Goal: Task Accomplishment & Management: Manage account settings

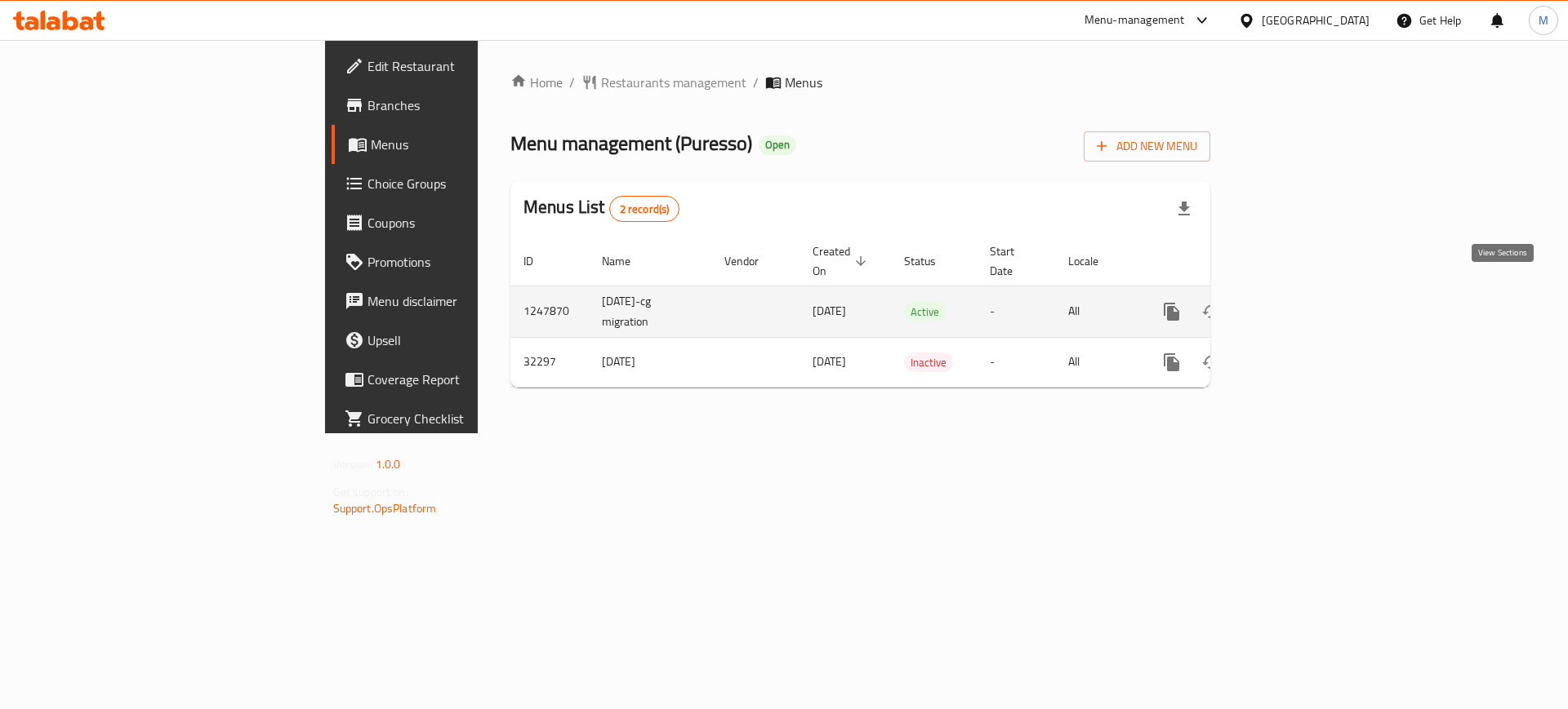
click at [1308, 292] on link "enhanced table" at bounding box center [1290, 312] width 39 height 39
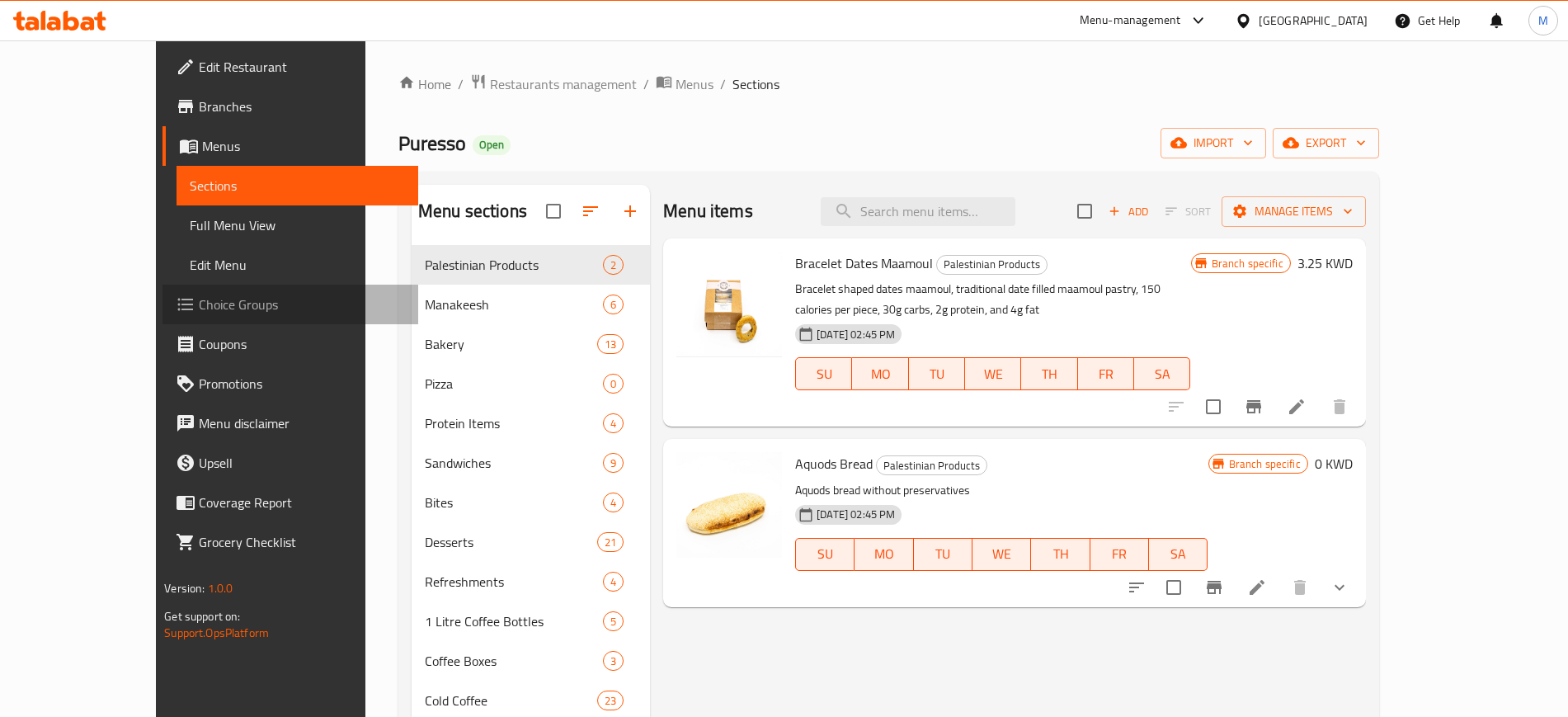
click at [199, 299] on span "Choice Groups" at bounding box center [301, 304] width 205 height 20
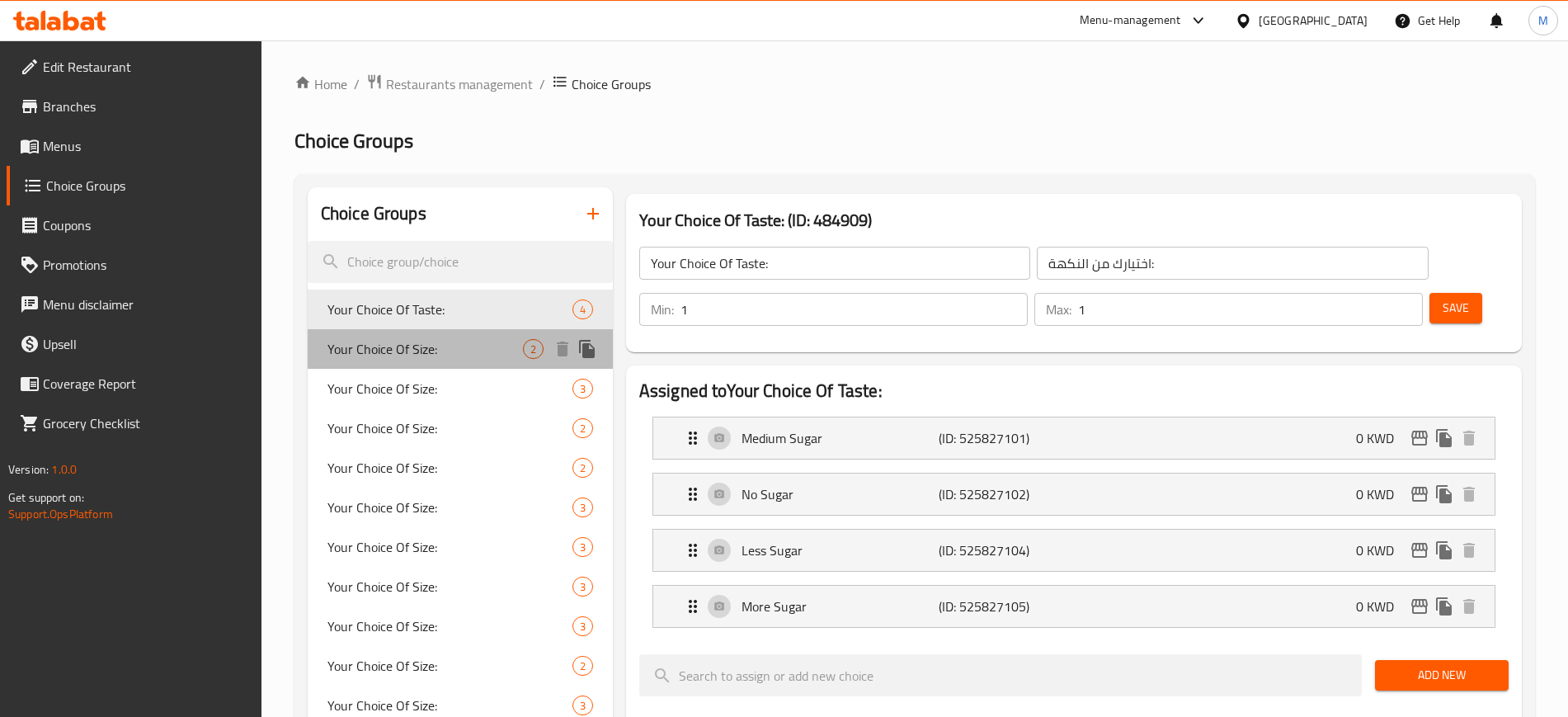
click at [501, 350] on span "Your Choice Of Size:" at bounding box center [425, 349] width 195 height 20
type input "Your Choice Of Size:"
type input "اختيارك من الحجم:"
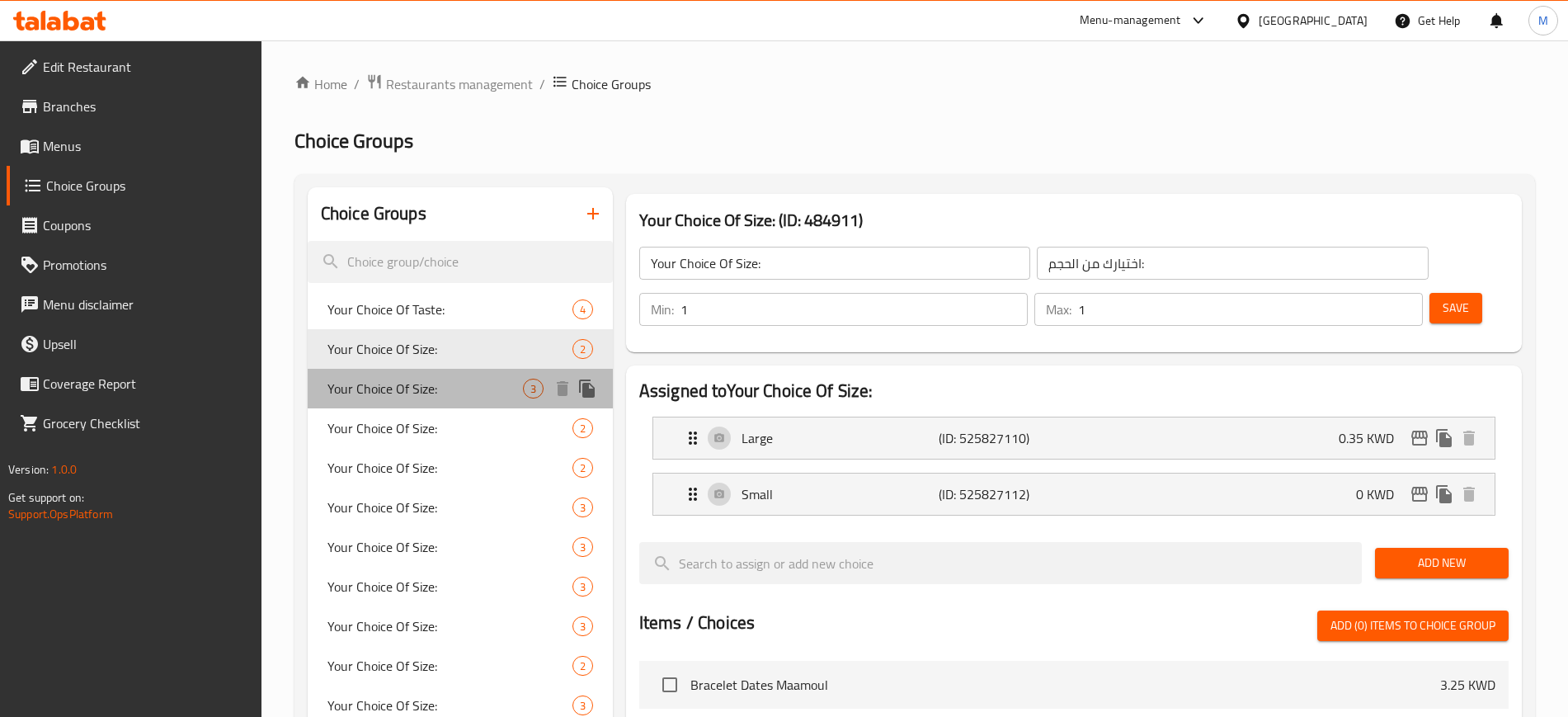
click at [476, 392] on span "Your Choice Of Size:" at bounding box center [425, 388] width 195 height 20
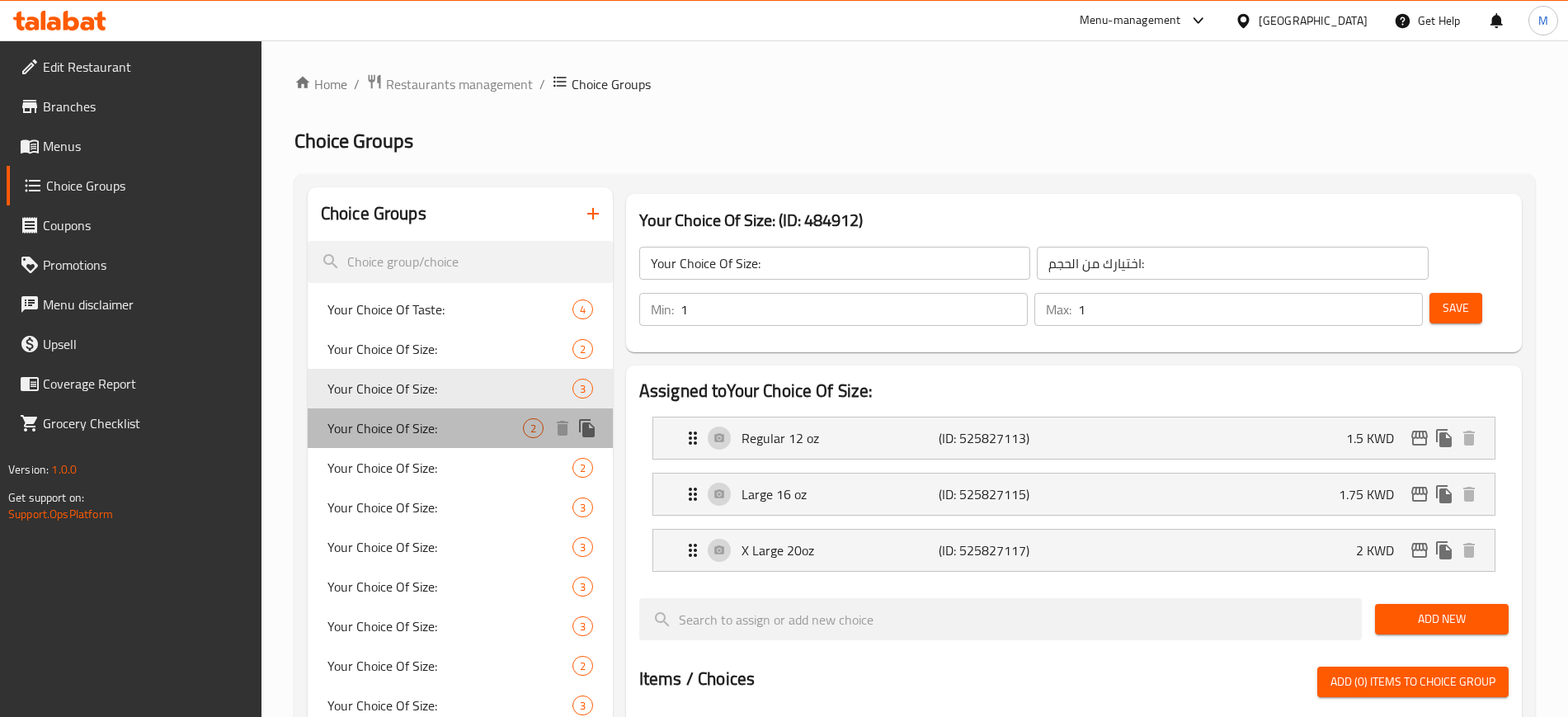
click at [472, 415] on div "Your Choice Of Size: 2" at bounding box center [460, 428] width 305 height 40
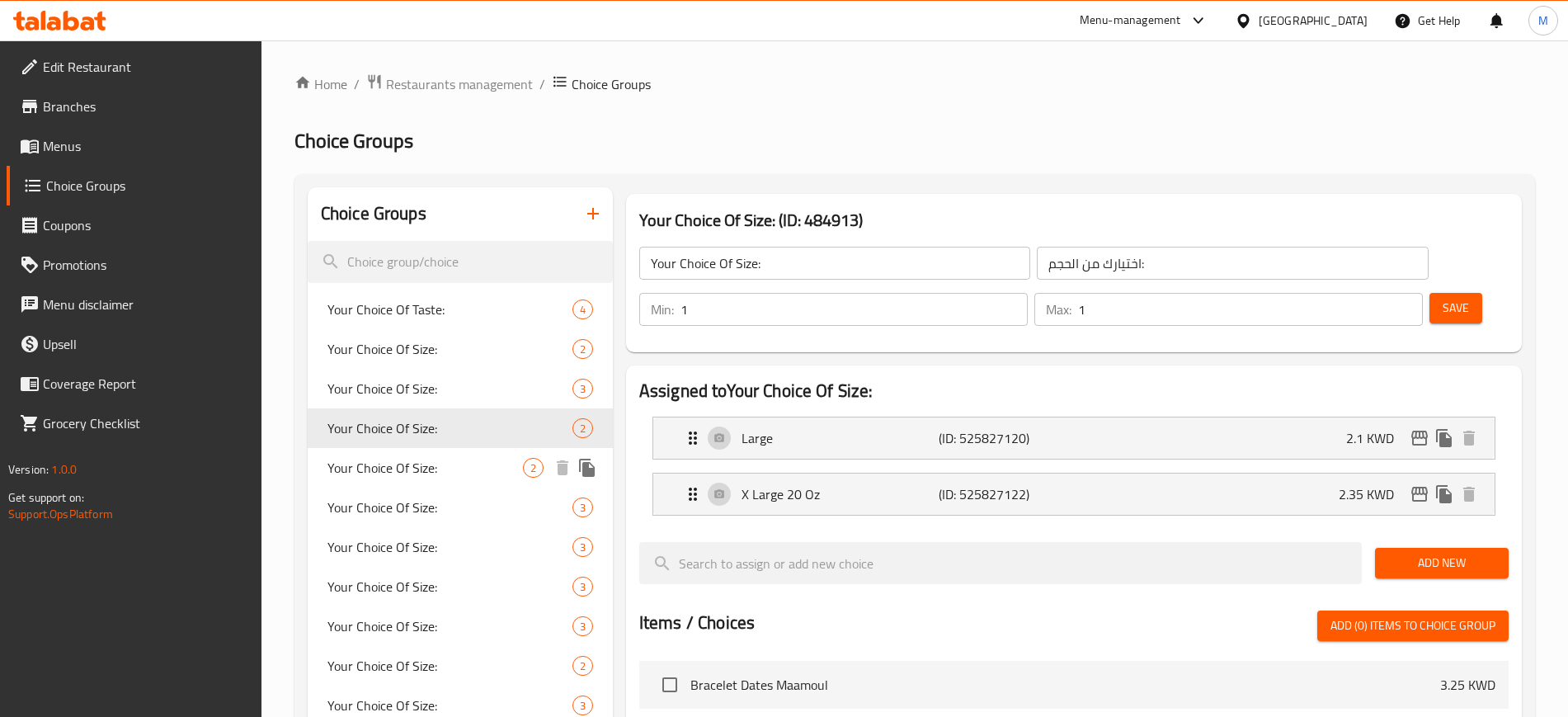
click at [457, 456] on div "Your Choice Of Size: 2" at bounding box center [460, 468] width 305 height 40
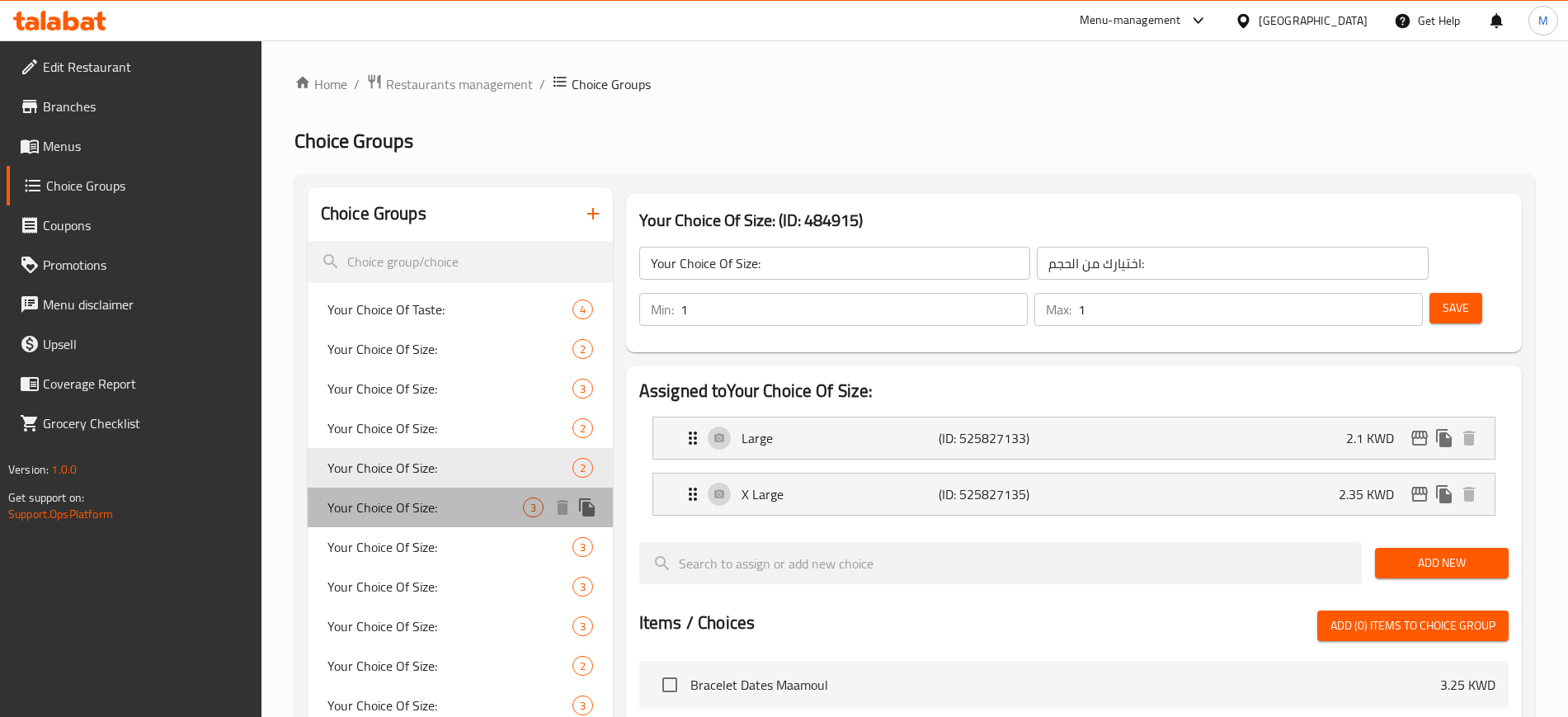
click at [468, 511] on span "Your Choice Of Size:" at bounding box center [425, 507] width 195 height 20
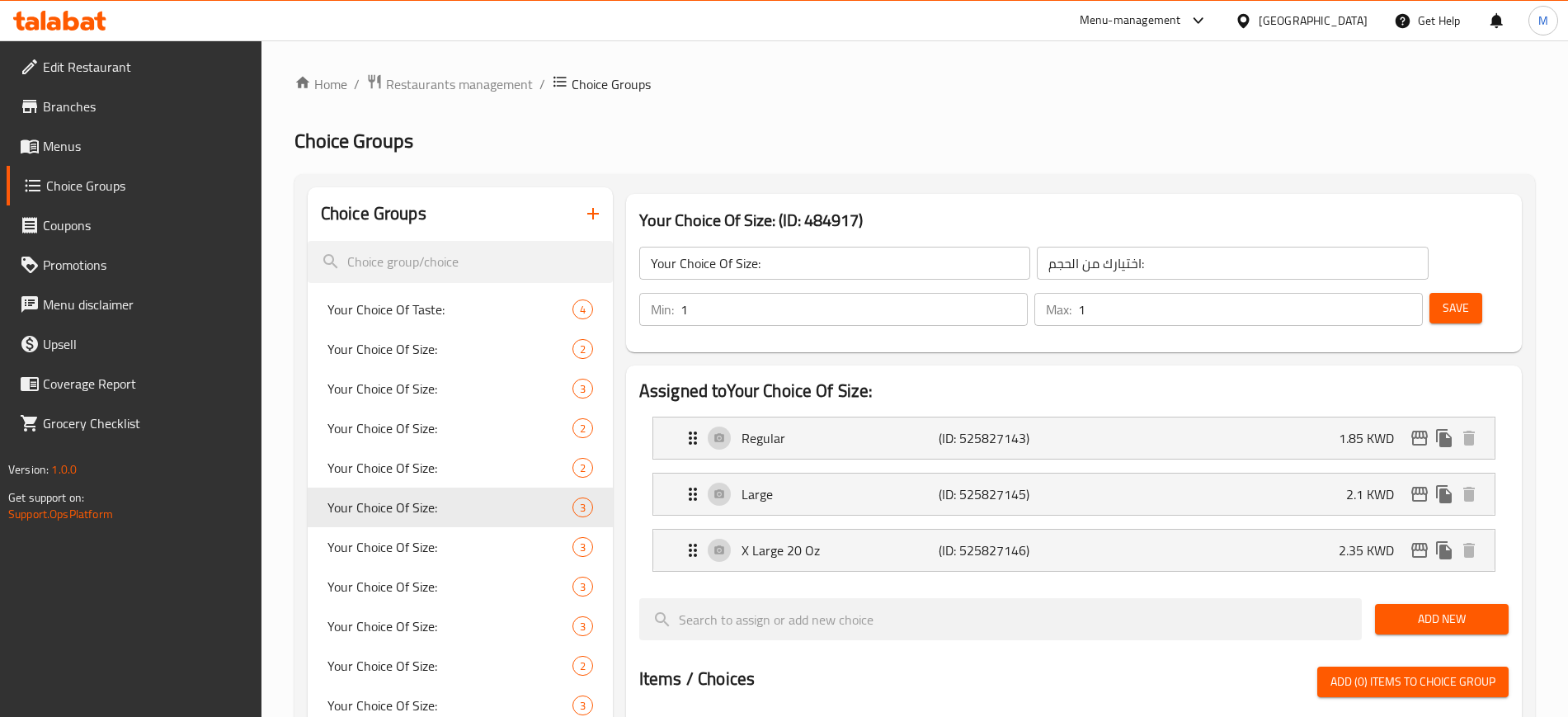
click at [1175, 88] on ol "Home / Restaurants management / Choice Groups" at bounding box center [915, 84] width 1240 height 22
click at [469, 549] on span "Your Choice Of Size:" at bounding box center [425, 547] width 195 height 20
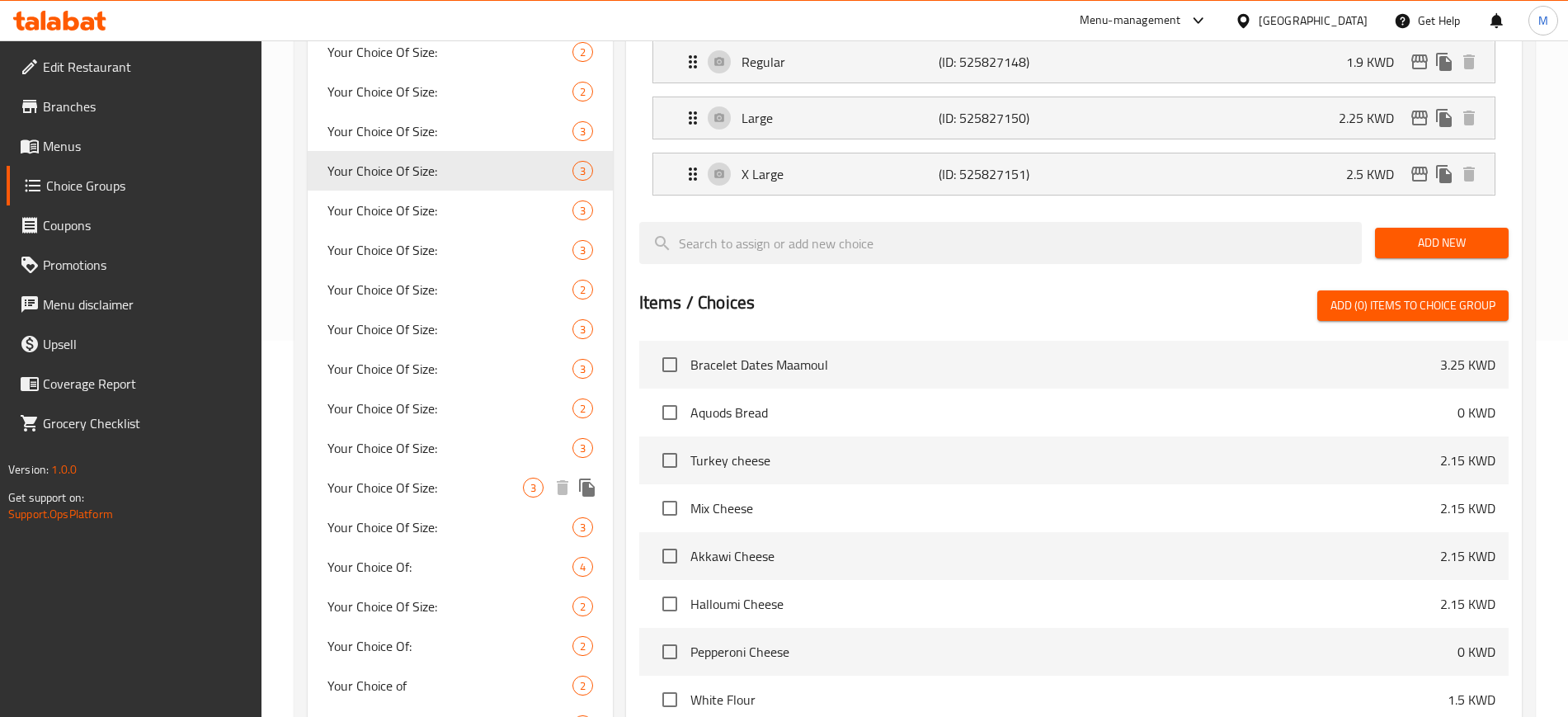
scroll to position [413, 0]
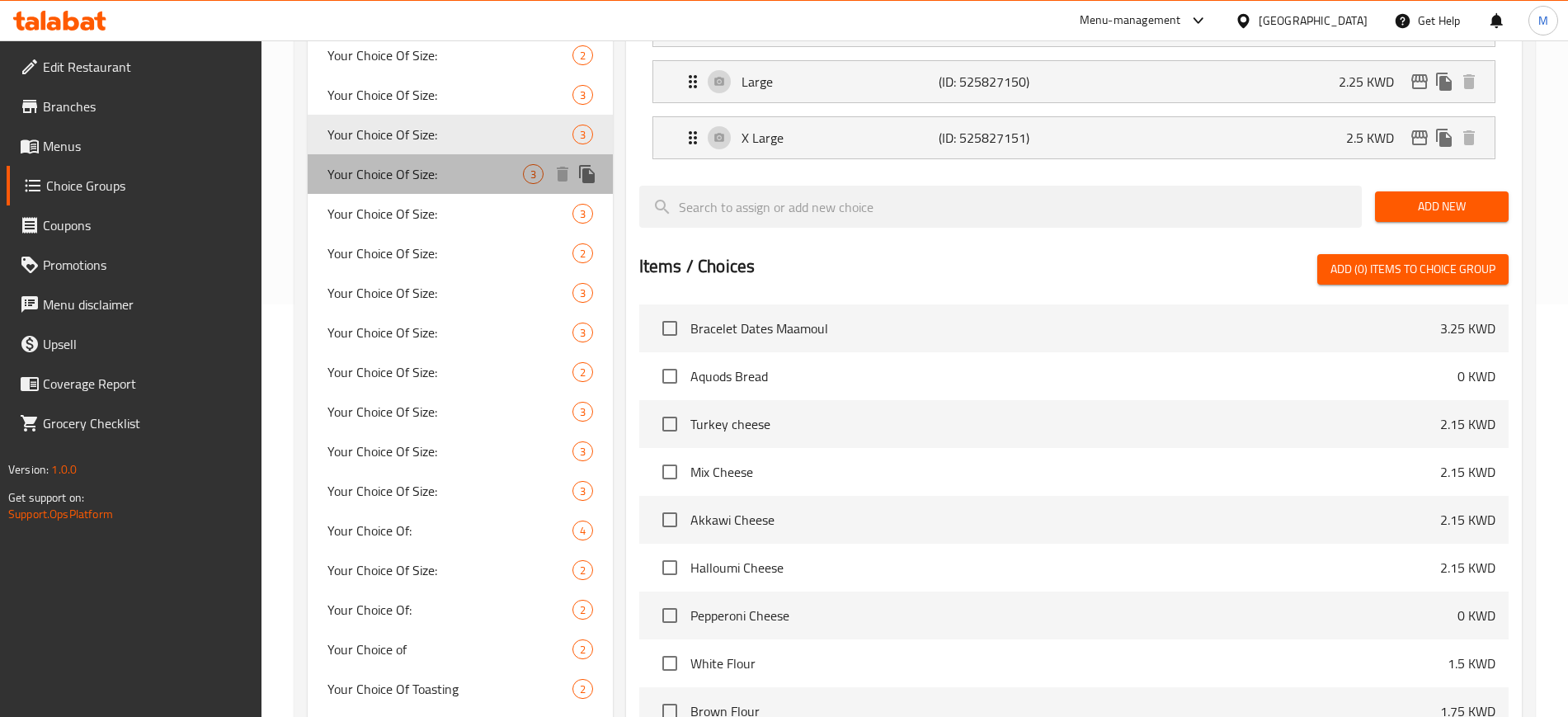
drag, startPoint x: 442, startPoint y: 171, endPoint x: 638, endPoint y: 347, distance: 263.4
click at [442, 170] on span "Your Choice Of Size:" at bounding box center [425, 173] width 195 height 20
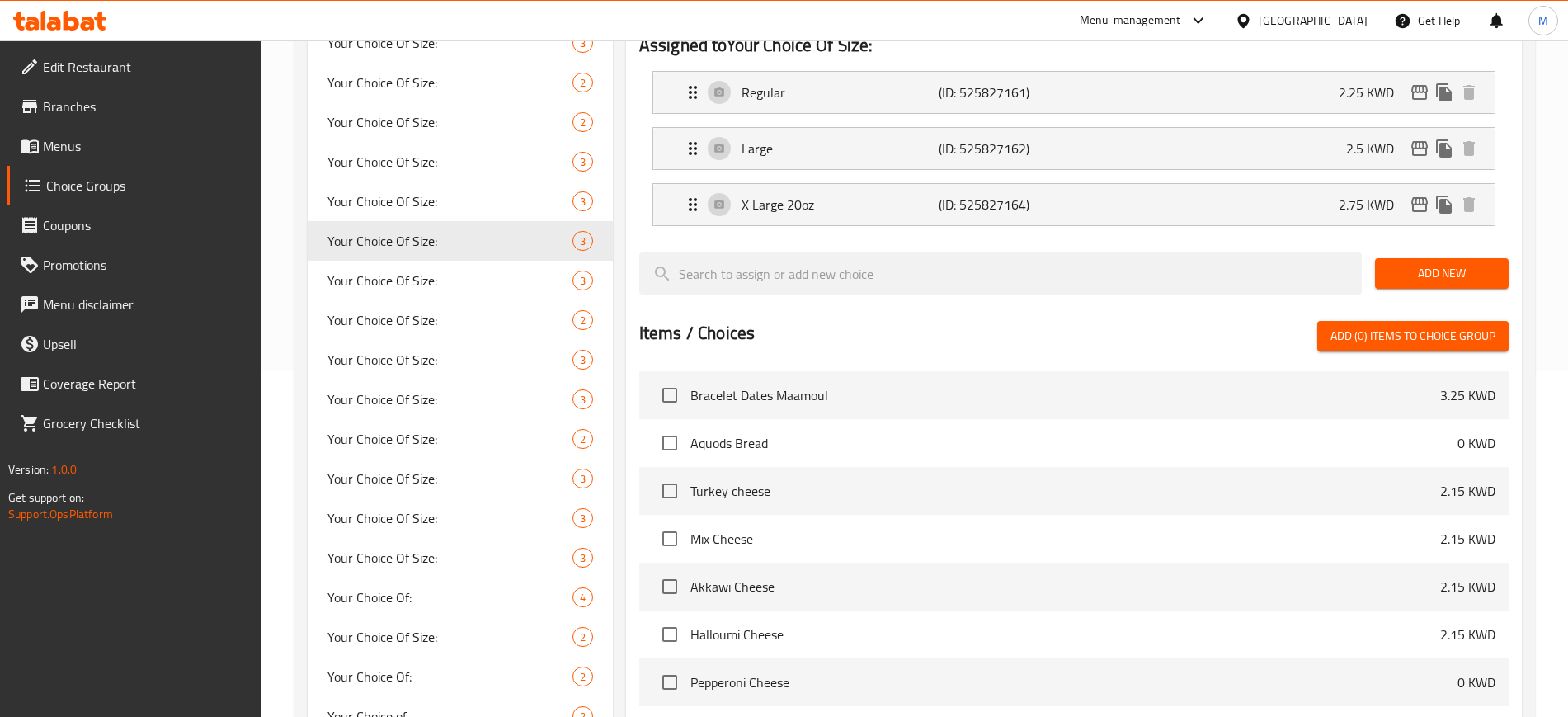
scroll to position [206, 0]
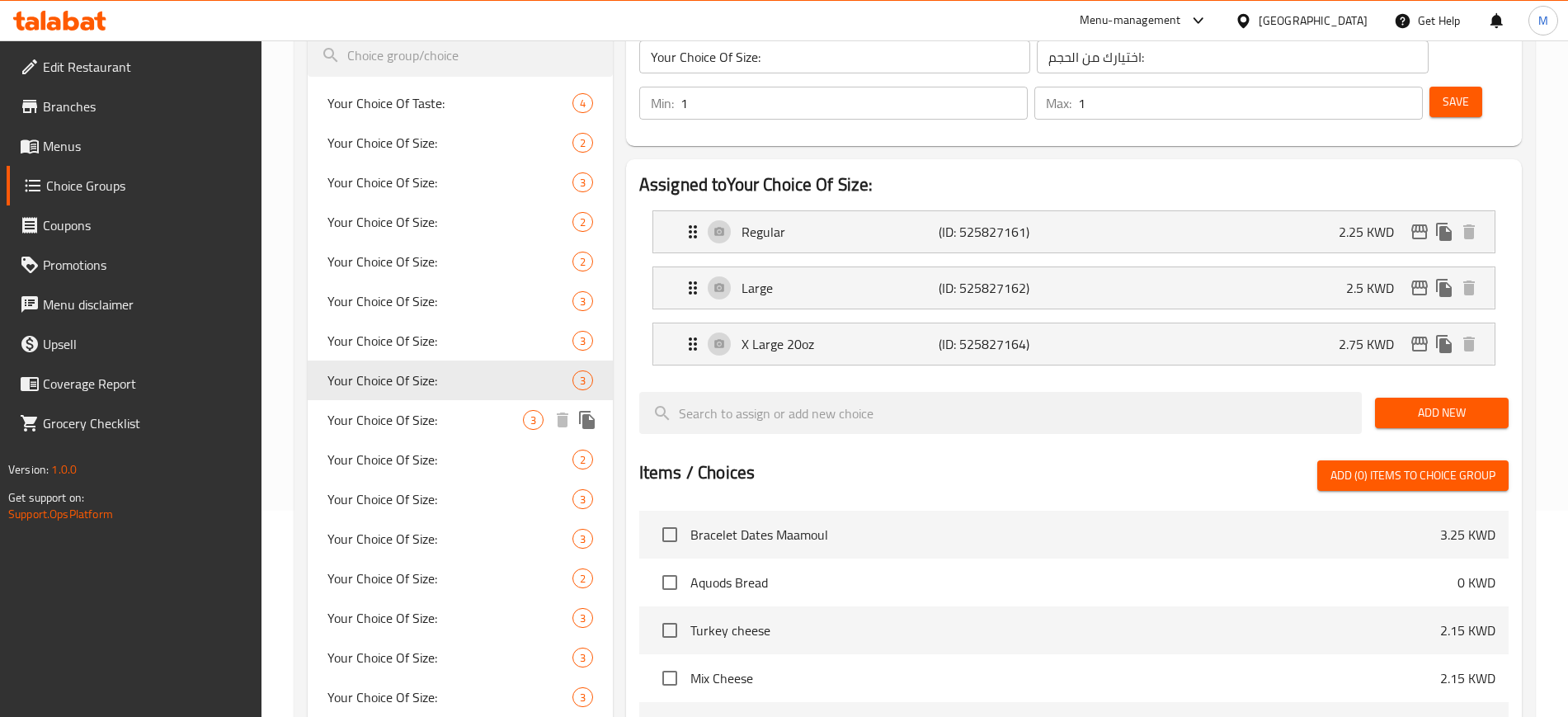
click at [463, 428] on span "Your Choice Of Size:" at bounding box center [425, 420] width 195 height 20
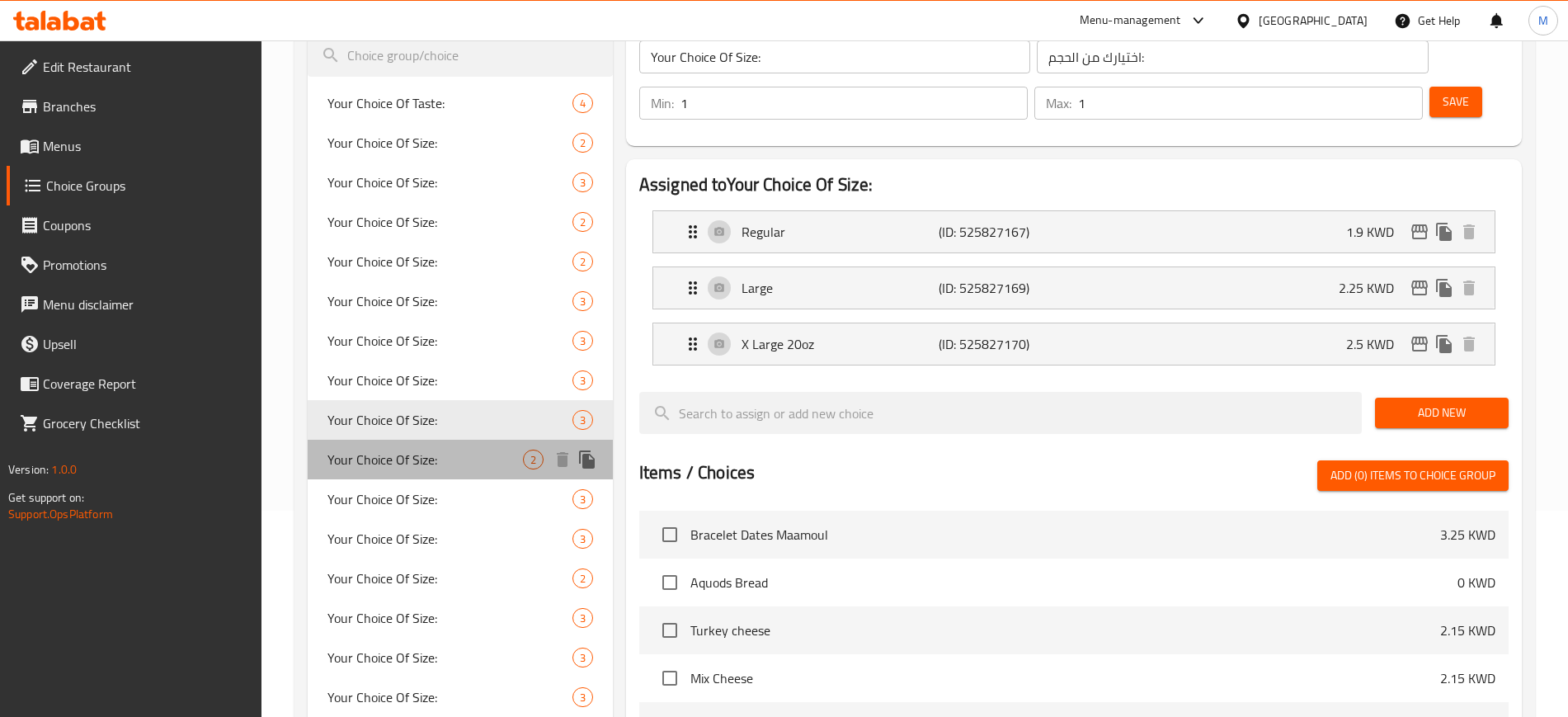
click at [463, 458] on span "Your Choice Of Size:" at bounding box center [425, 459] width 195 height 20
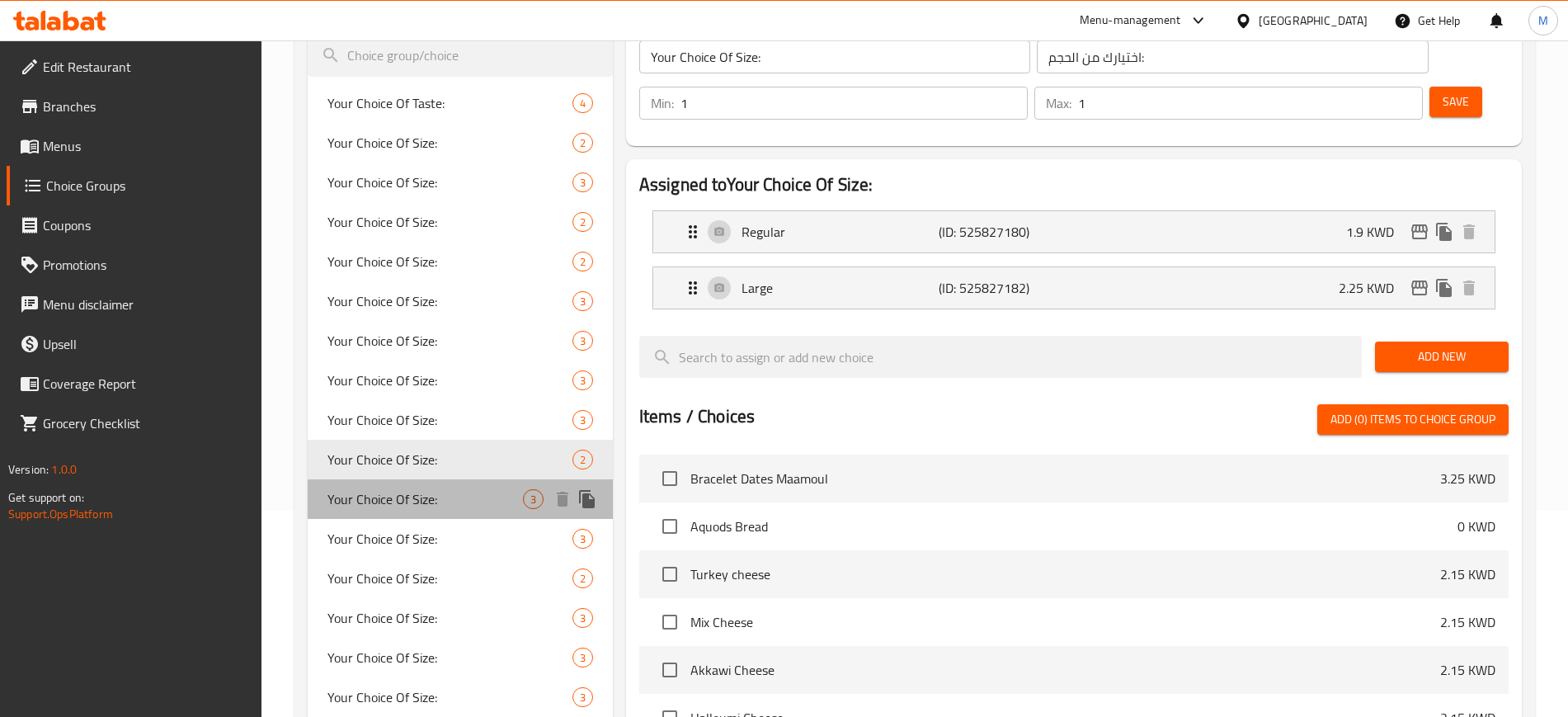
click at [446, 496] on span "Your Choice Of Size:" at bounding box center [425, 499] width 195 height 20
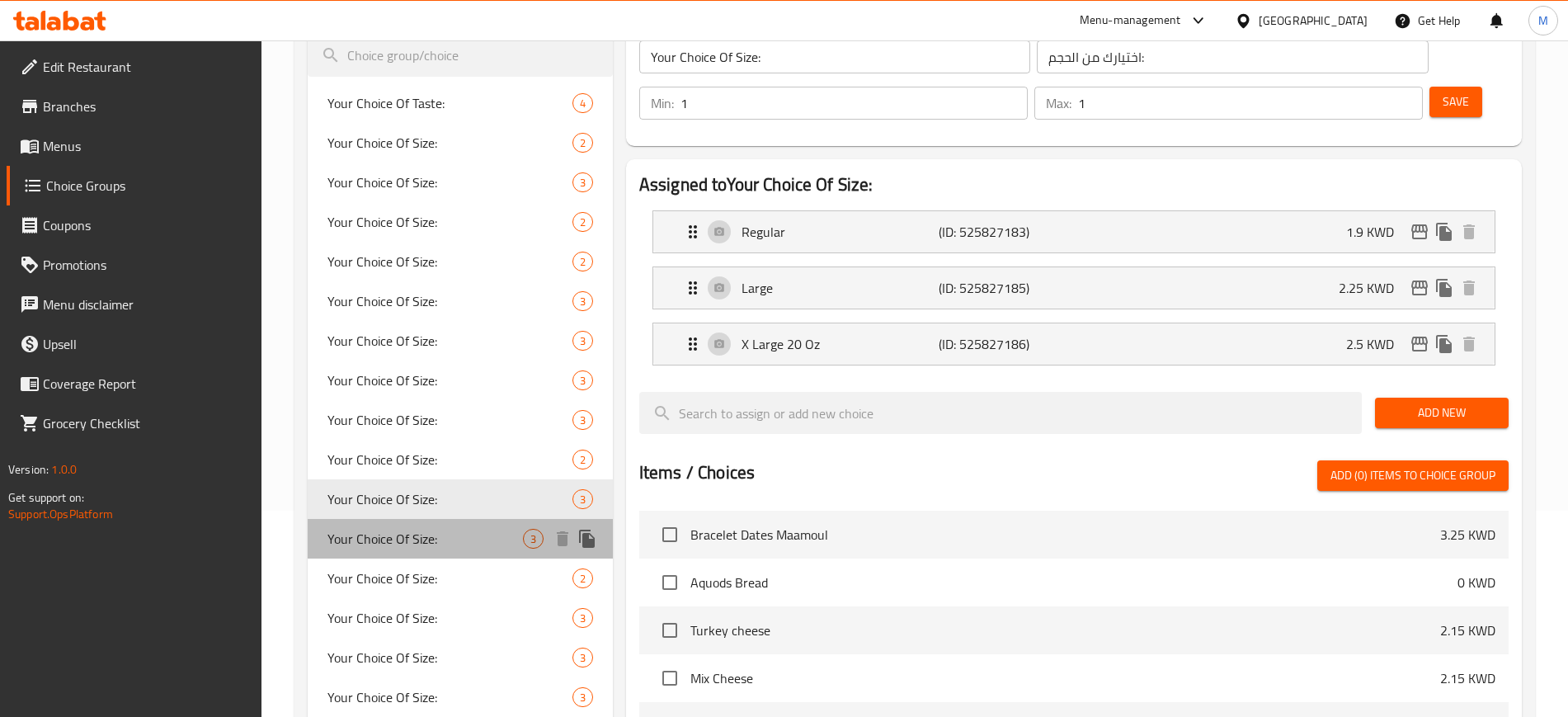
click at [446, 530] on span "Your Choice Of Size:" at bounding box center [425, 538] width 195 height 20
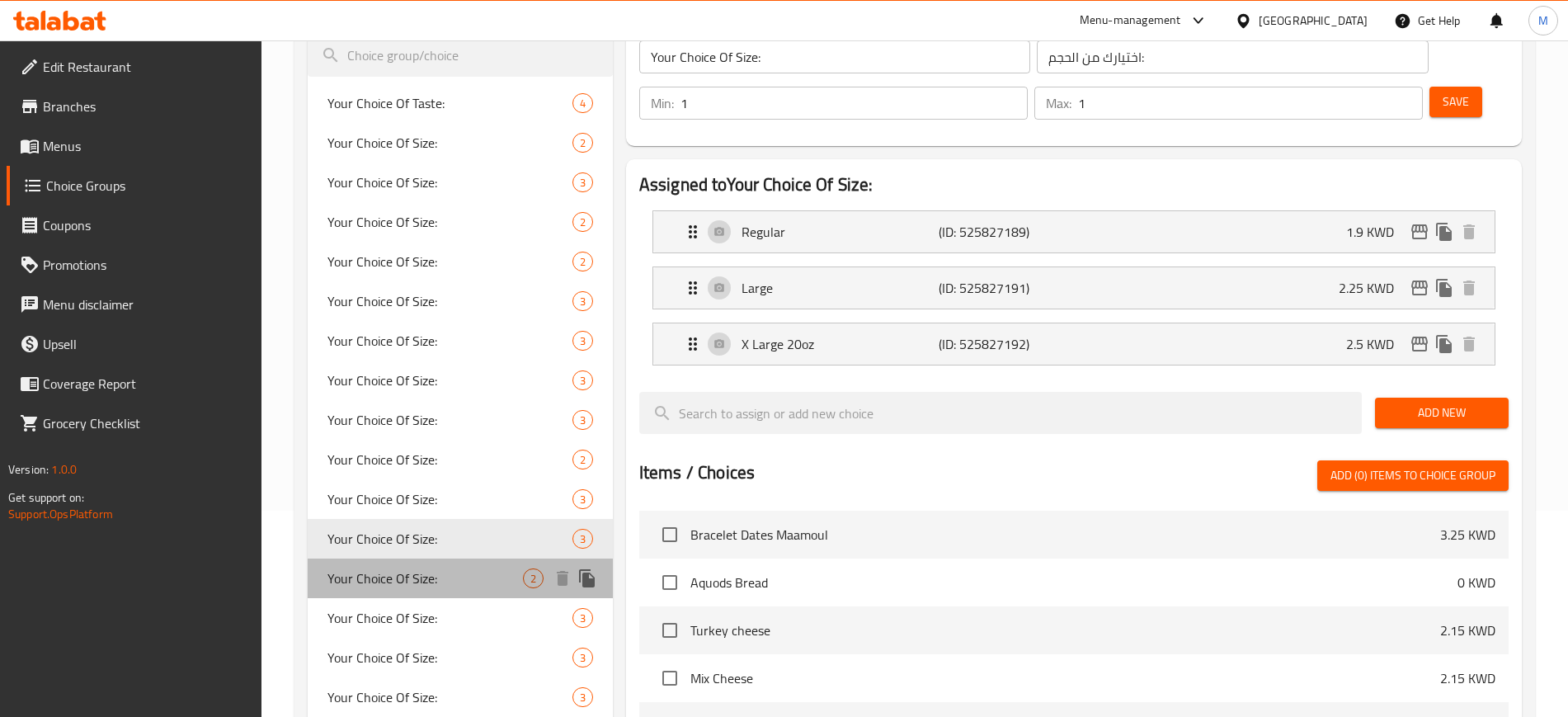
click at [432, 592] on div "Your Choice Of Size: 2" at bounding box center [460, 579] width 305 height 40
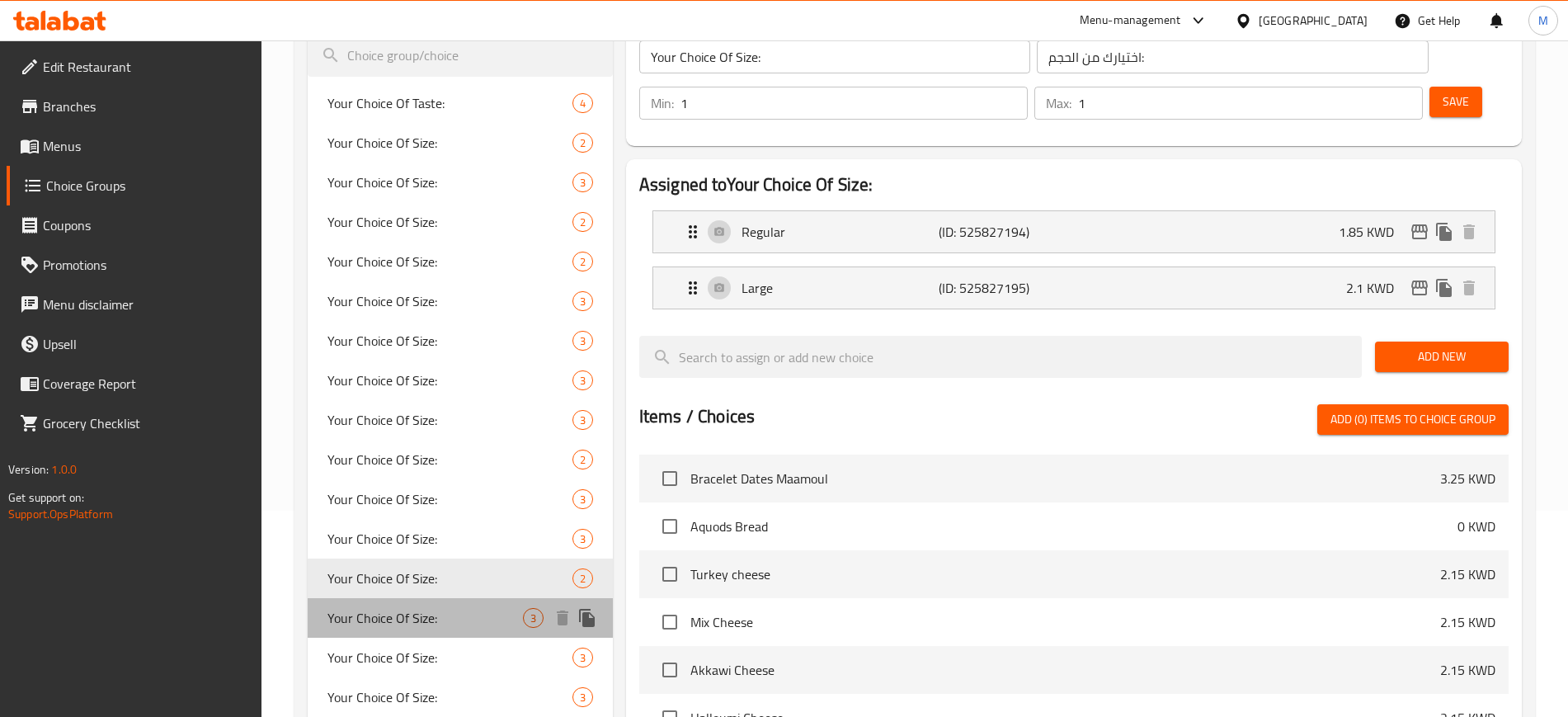
click at [432, 636] on div "Your Choice Of Size: 3" at bounding box center [460, 618] width 305 height 40
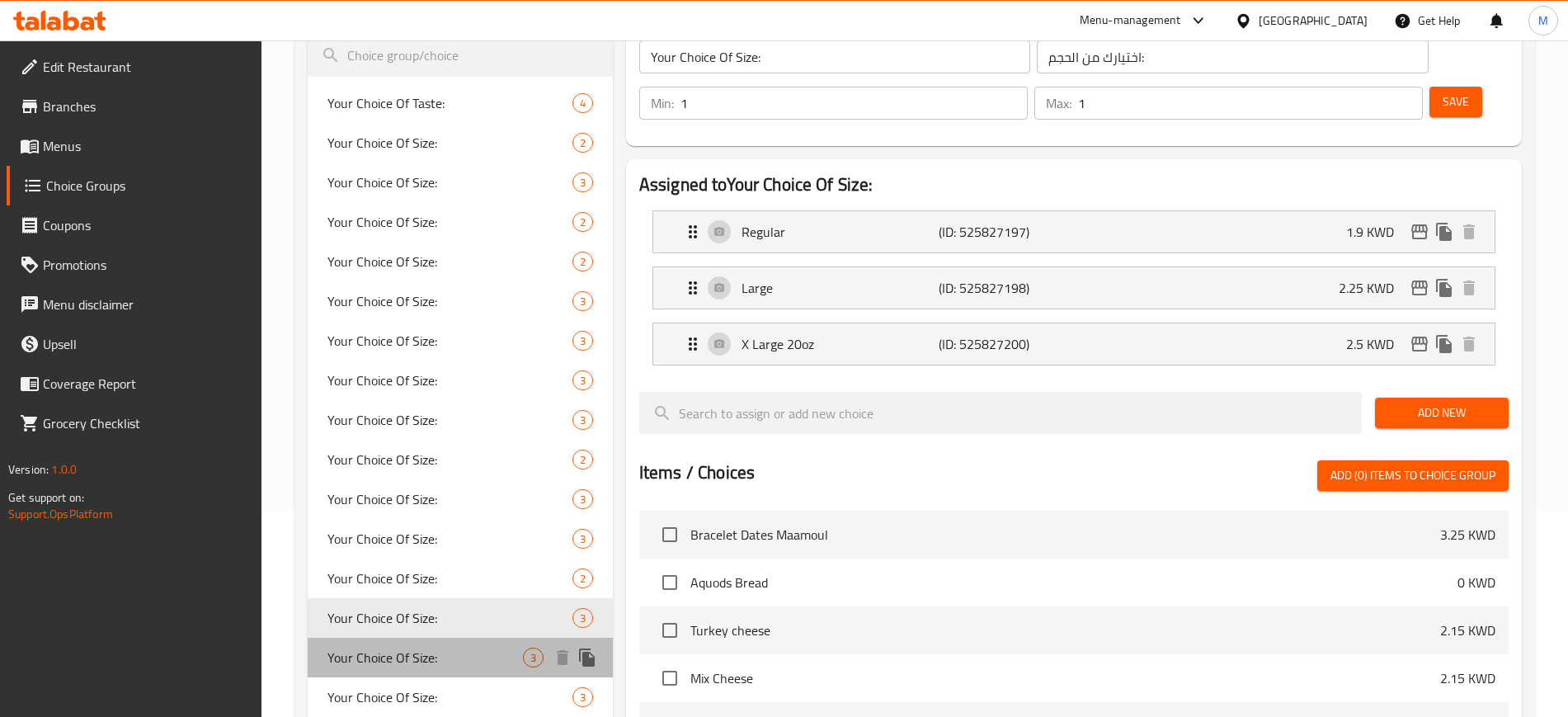
click at [442, 662] on span "Your Choice Of Size:" at bounding box center [425, 657] width 195 height 20
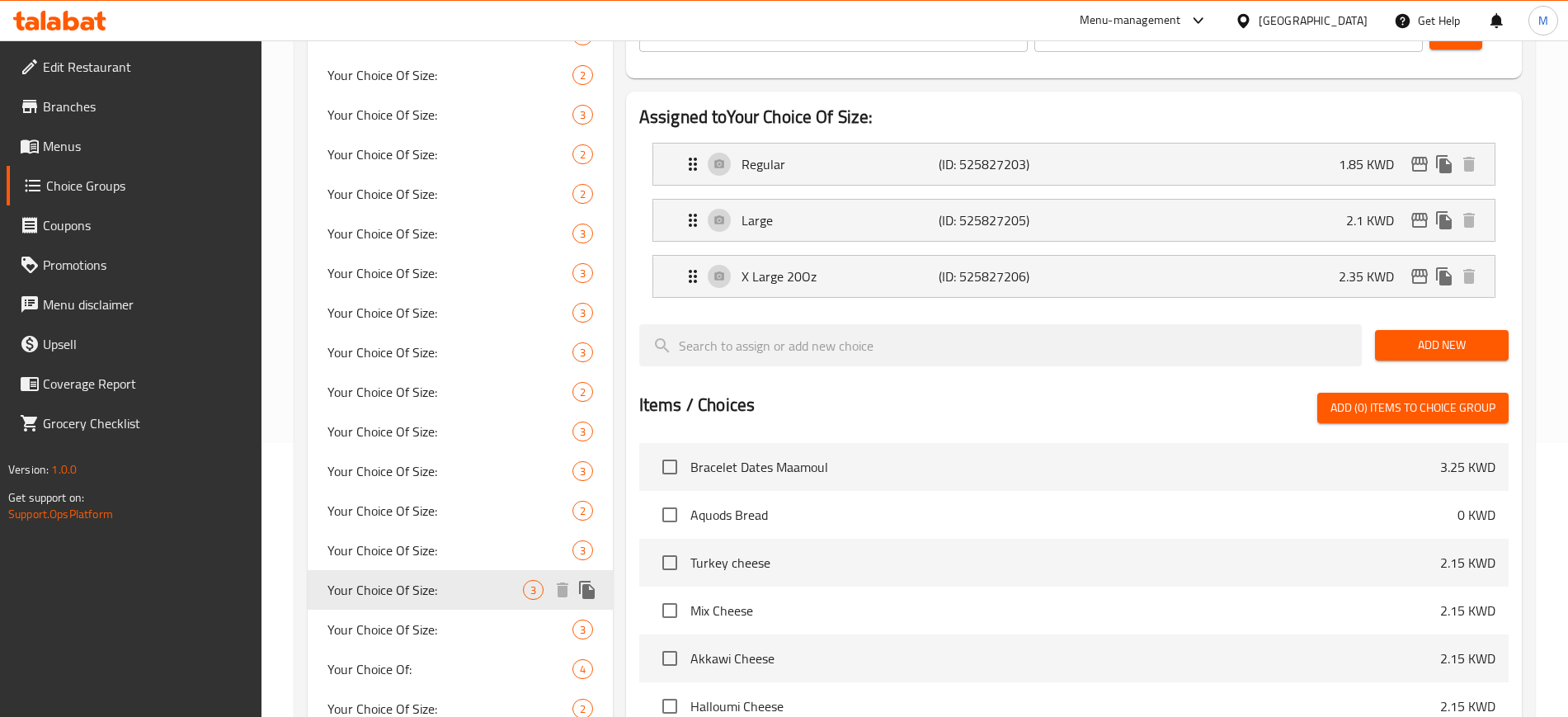
scroll to position [310, 0]
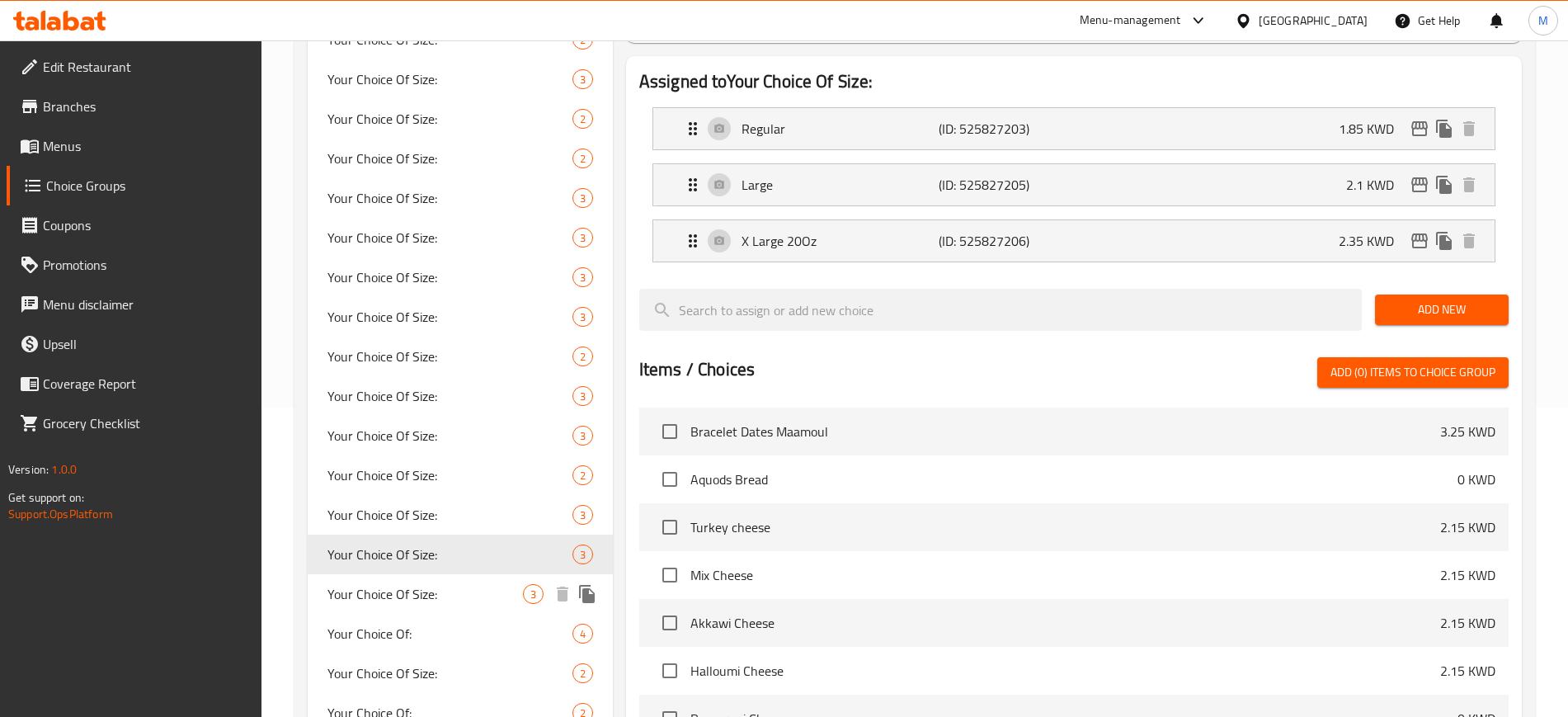
click at [468, 578] on div "Your Choice Of Size: 3" at bounding box center [460, 594] width 305 height 40
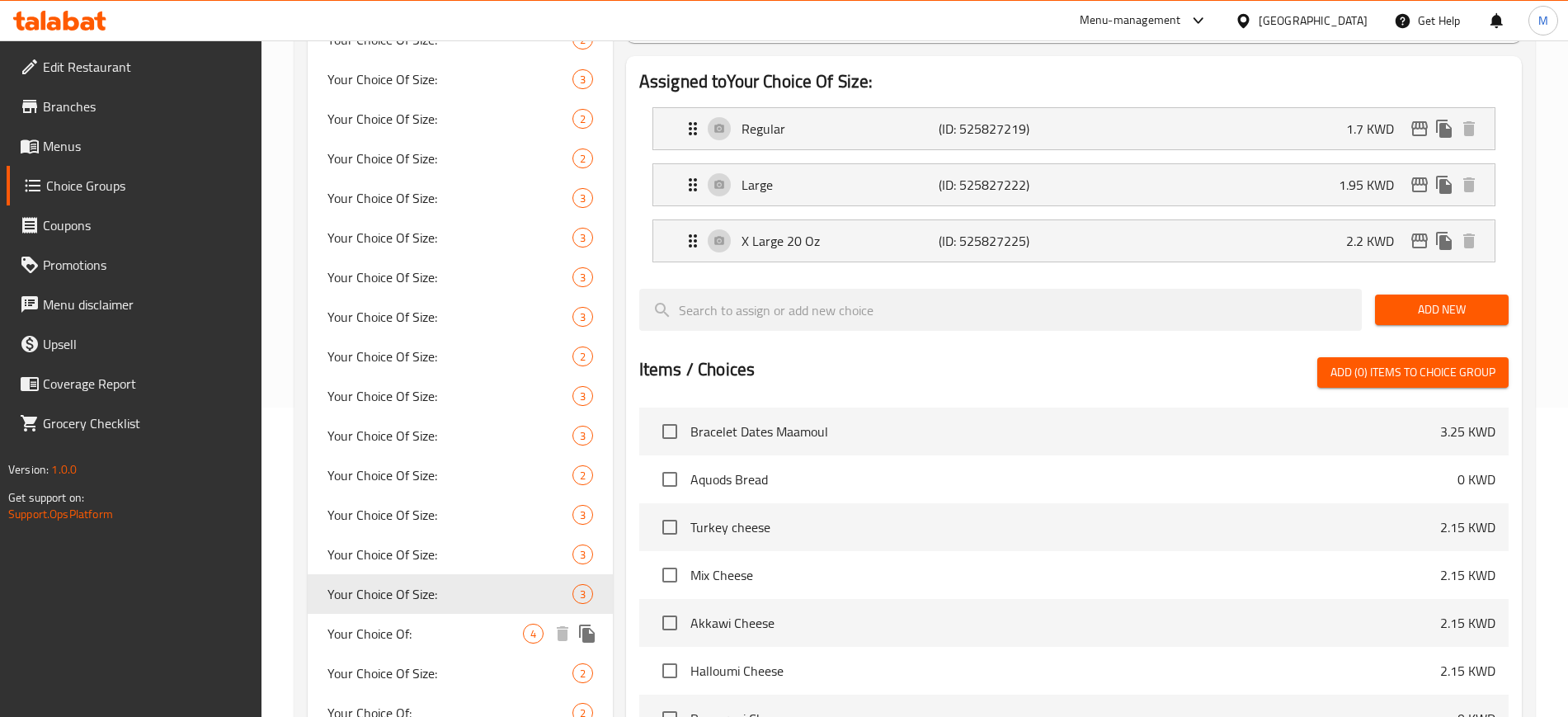
click at [483, 637] on span "Your Choice Of:" at bounding box center [425, 634] width 195 height 20
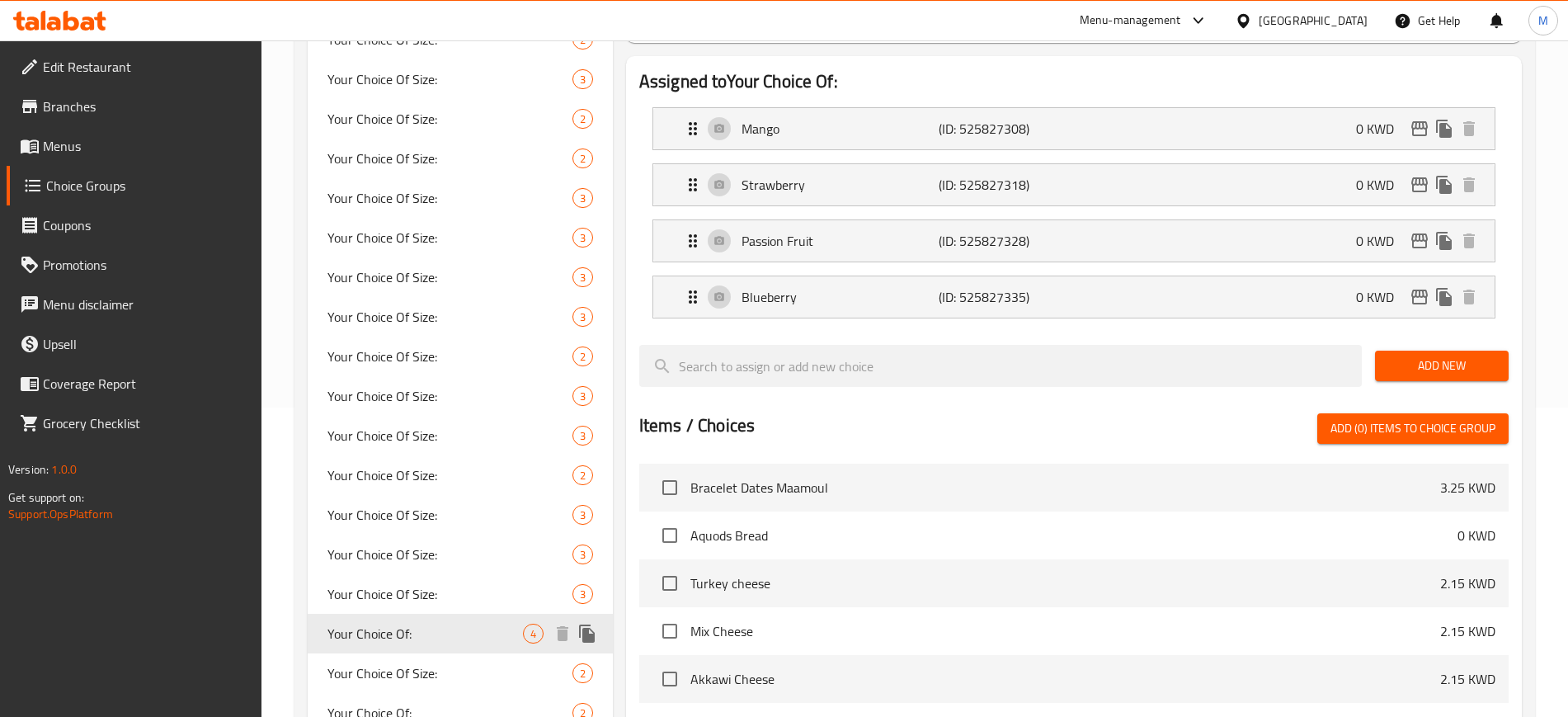
type input "Your Choice Of:"
type input "إختيارك من:"
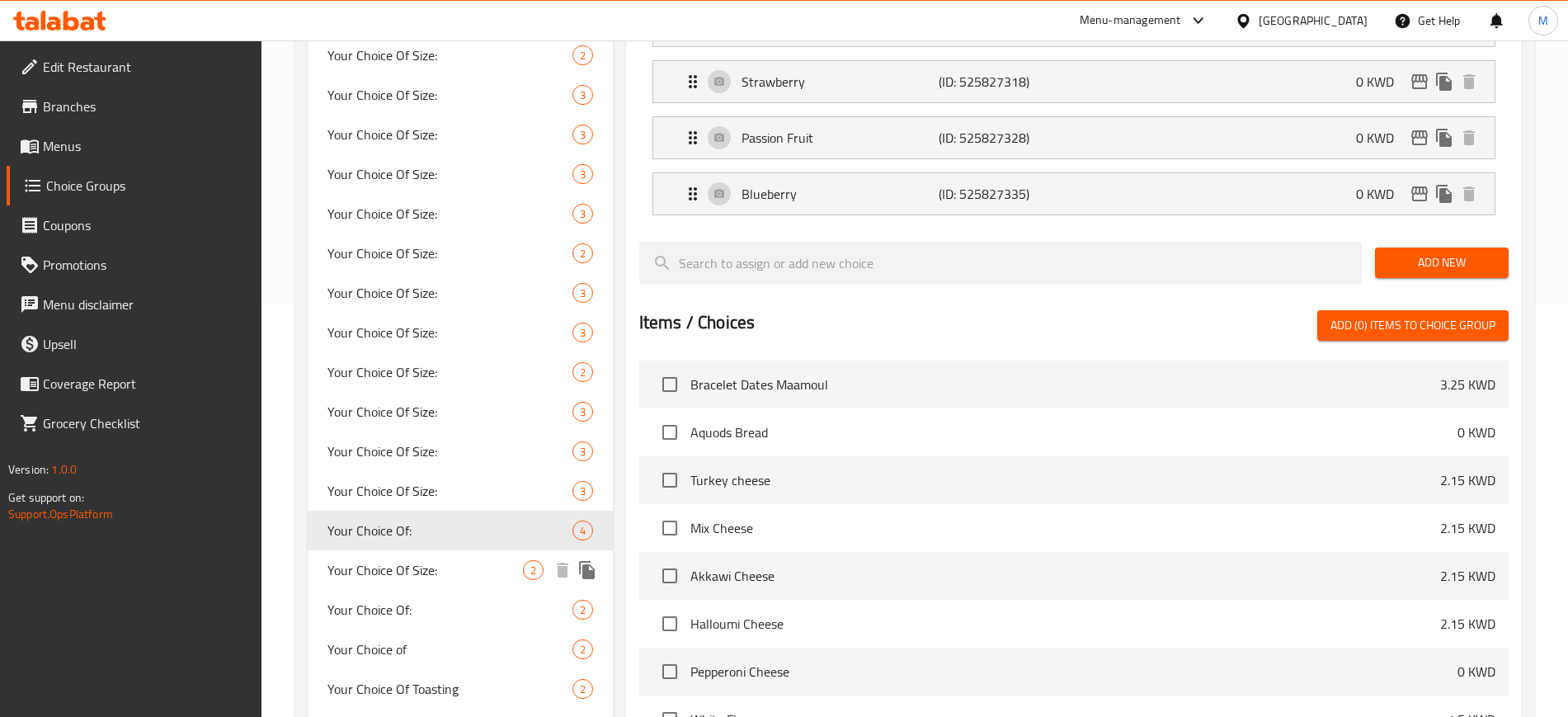
click at [460, 565] on span "Your Choice Of Size:" at bounding box center [425, 570] width 195 height 20
type input "Your Choice Of Size:"
type input "اختيارك من الحجم:"
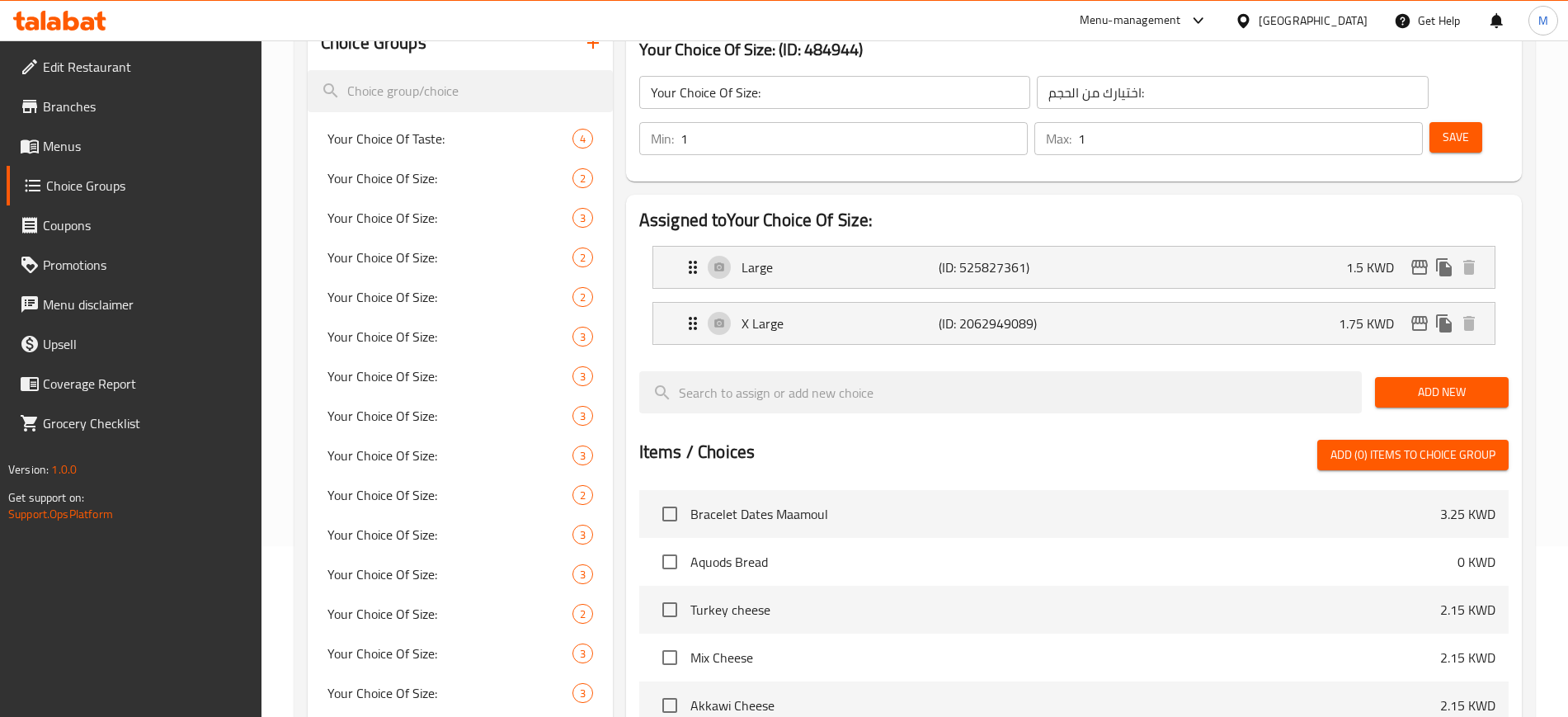
scroll to position [0, 0]
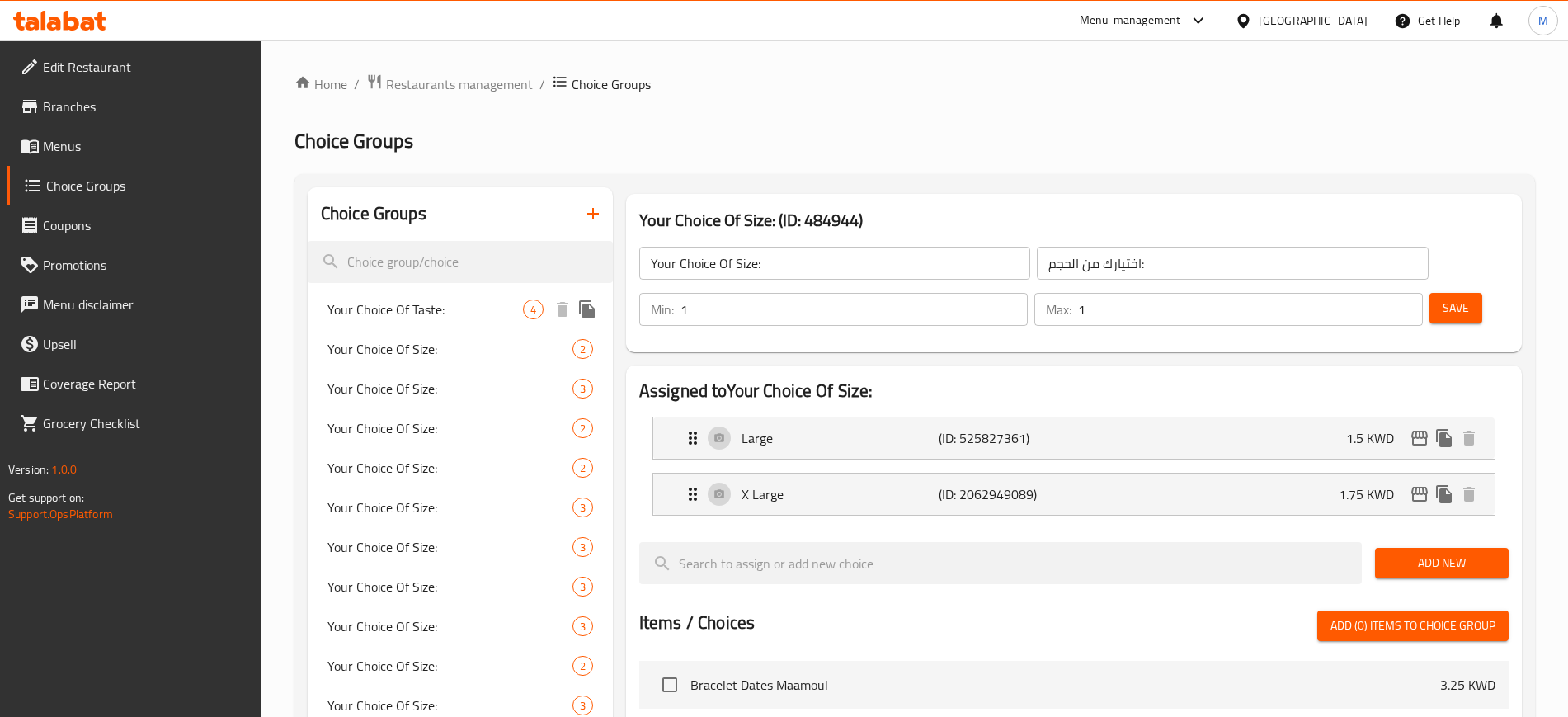
click at [439, 302] on span "Your Choice Of Taste:" at bounding box center [425, 309] width 195 height 20
type input "Your Choice Of Taste:"
type input "اختيارك من النكهة:"
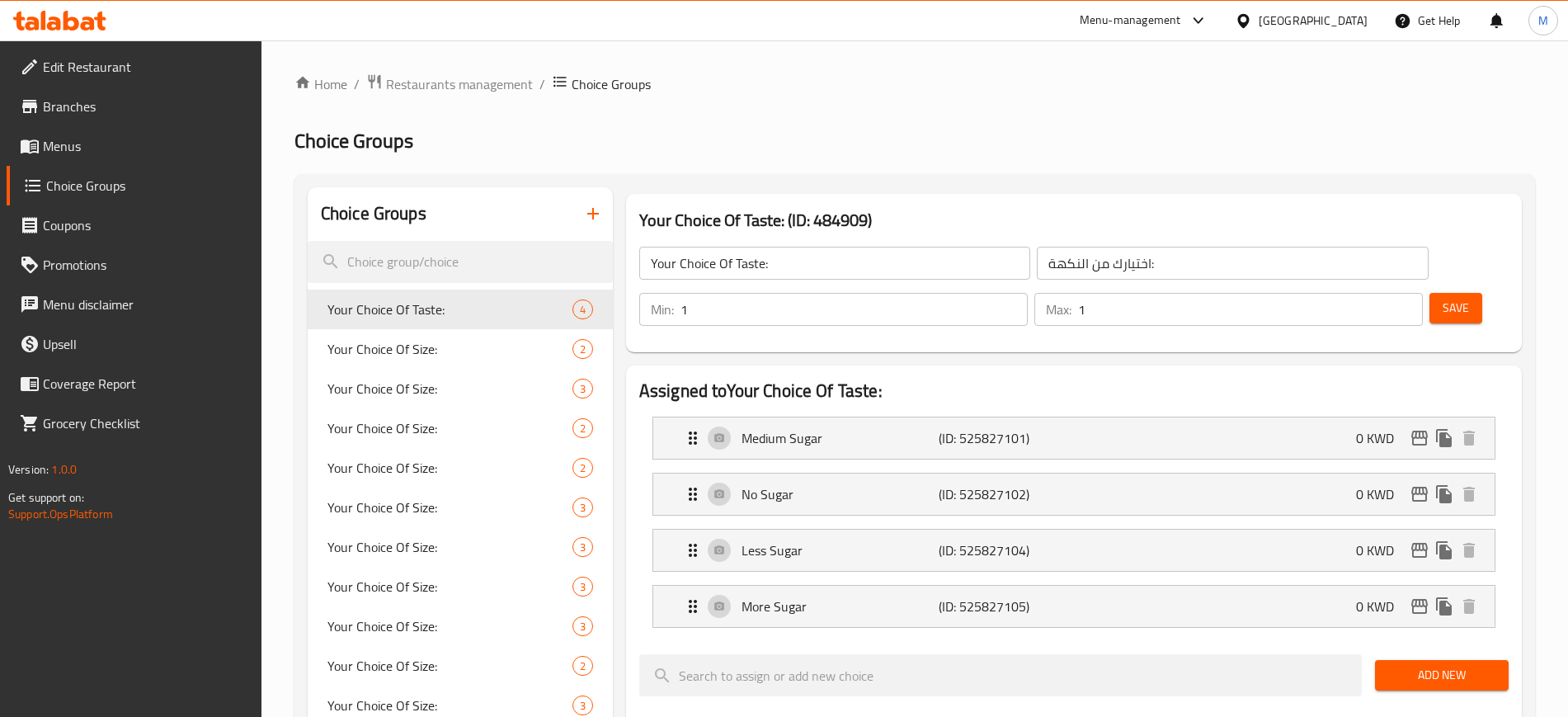
click at [906, 144] on h2 "Choice Groups" at bounding box center [915, 141] width 1240 height 27
drag, startPoint x: 583, startPoint y: 142, endPoint x: 239, endPoint y: 9, distance: 368.8
click at [576, 140] on h2 "Choice Groups" at bounding box center [915, 141] width 1240 height 27
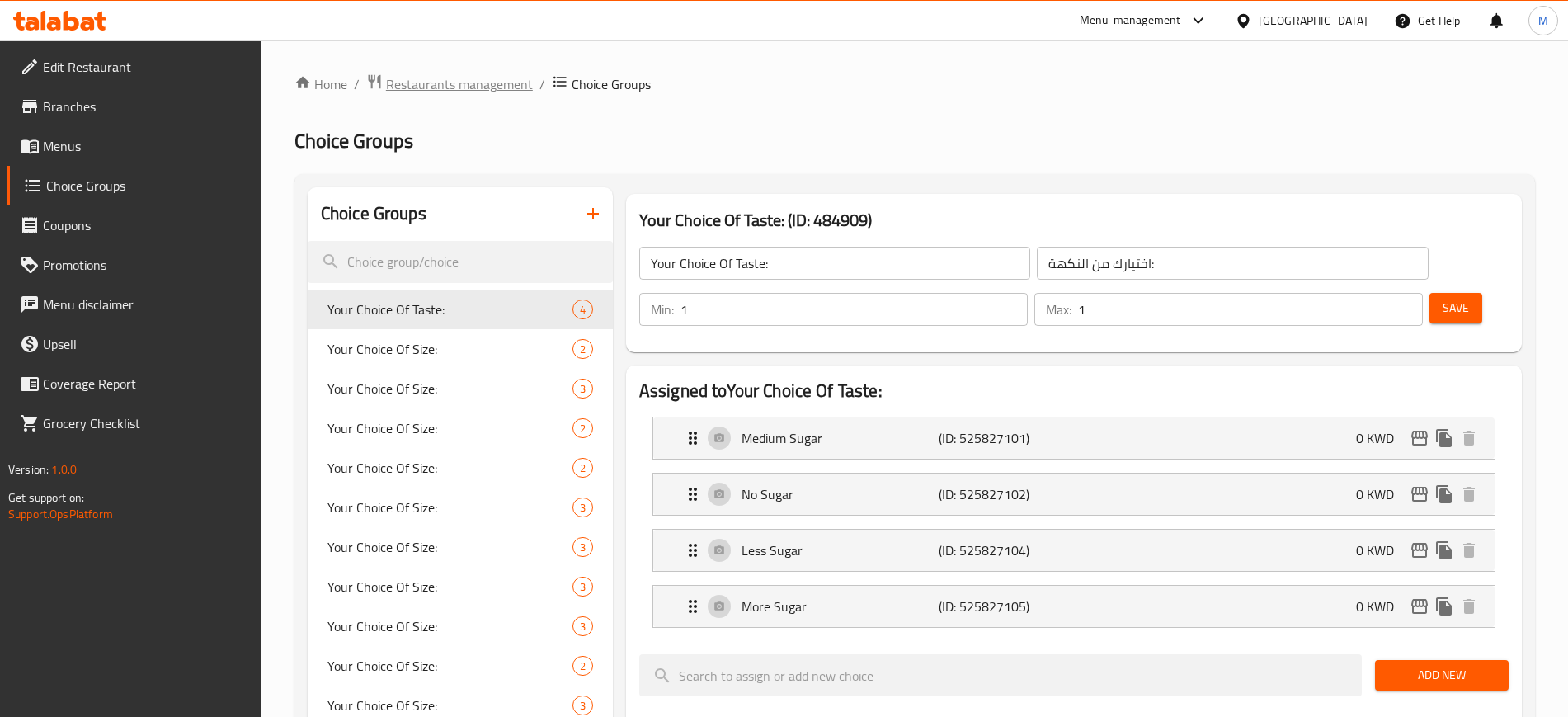
click at [475, 80] on span "Restaurants management" at bounding box center [459, 83] width 147 height 20
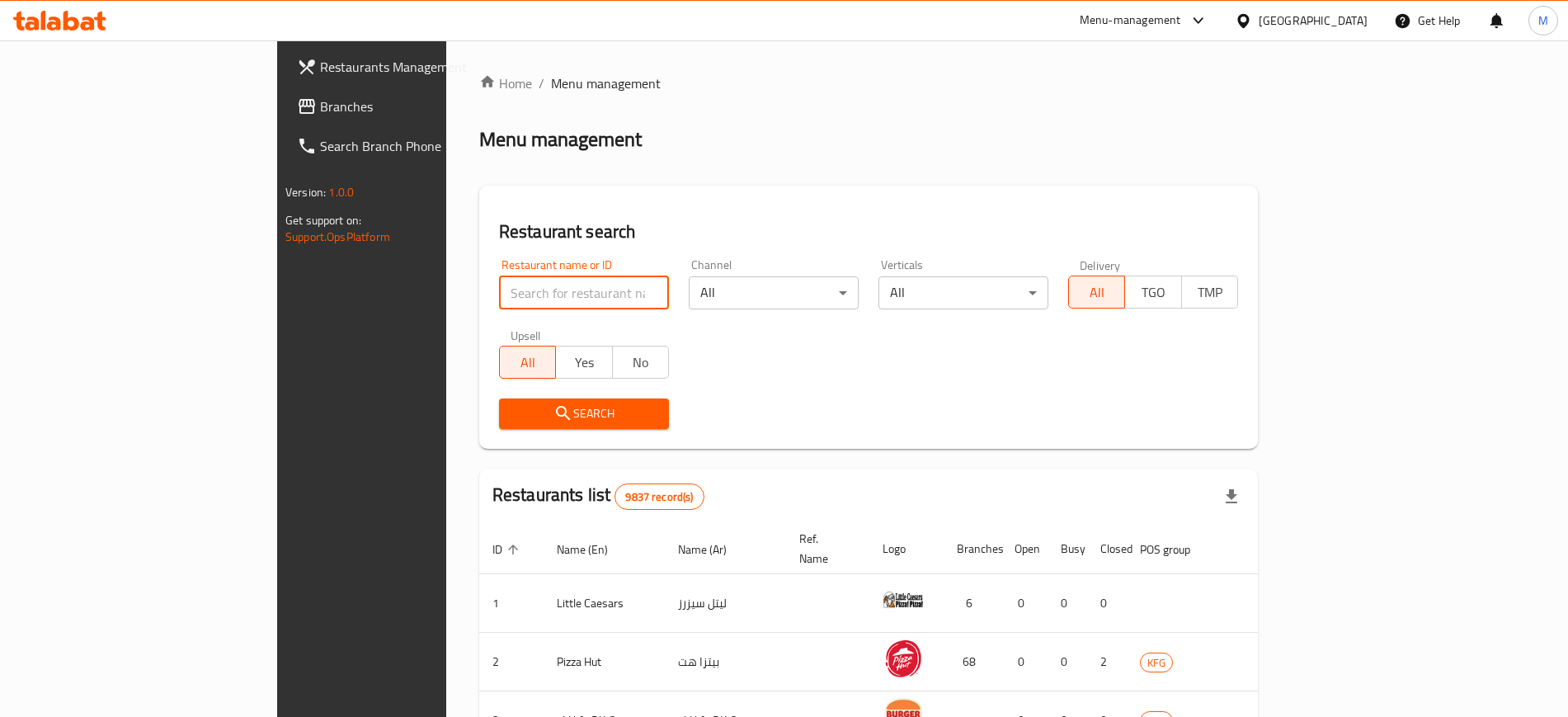
click at [500, 285] on input "search" at bounding box center [583, 293] width 169 height 33
type input "rapallo"
click button "Search" at bounding box center [583, 414] width 169 height 30
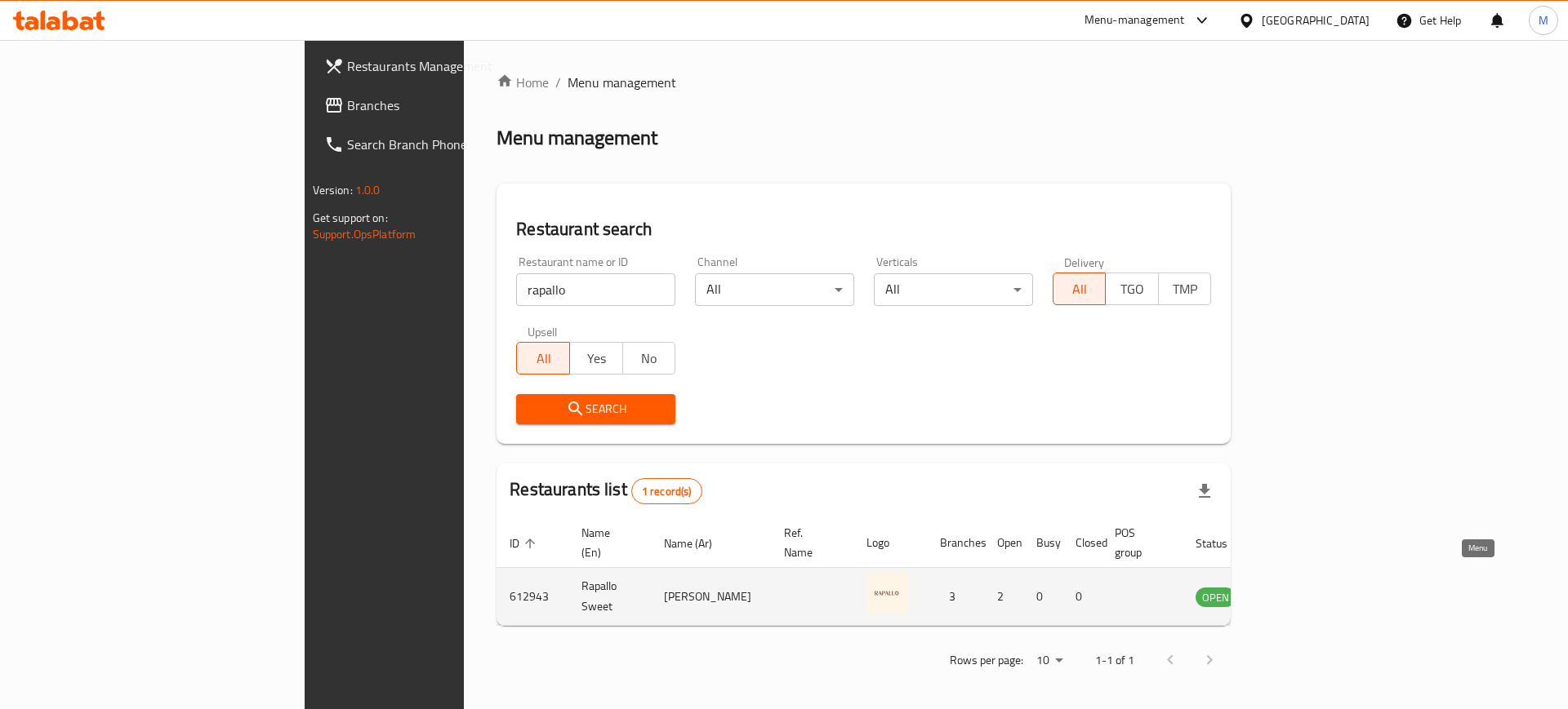
click at [1301, 586] on icon "enhanced table" at bounding box center [1291, 596] width 20 height 20
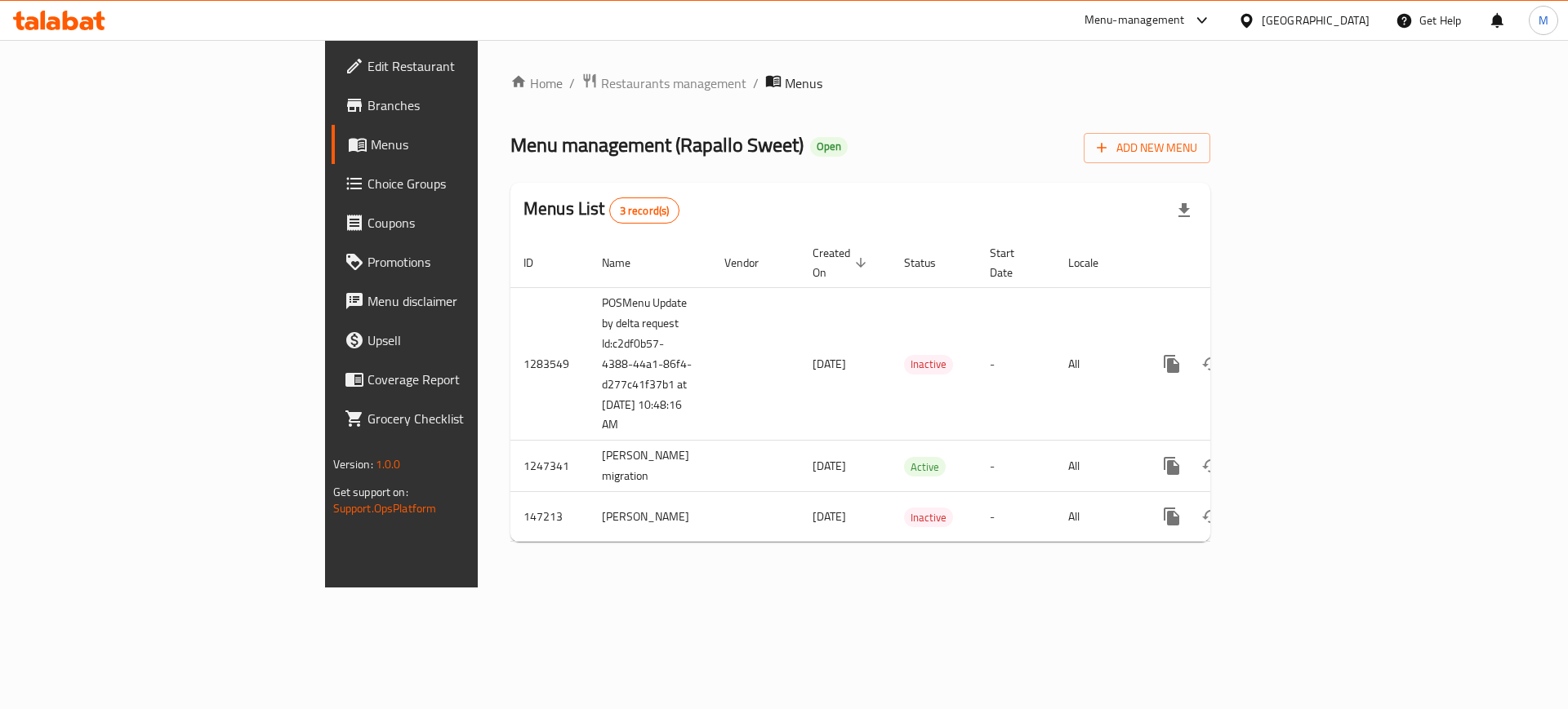
click at [367, 186] on span "Choice Groups" at bounding box center [470, 184] width 206 height 20
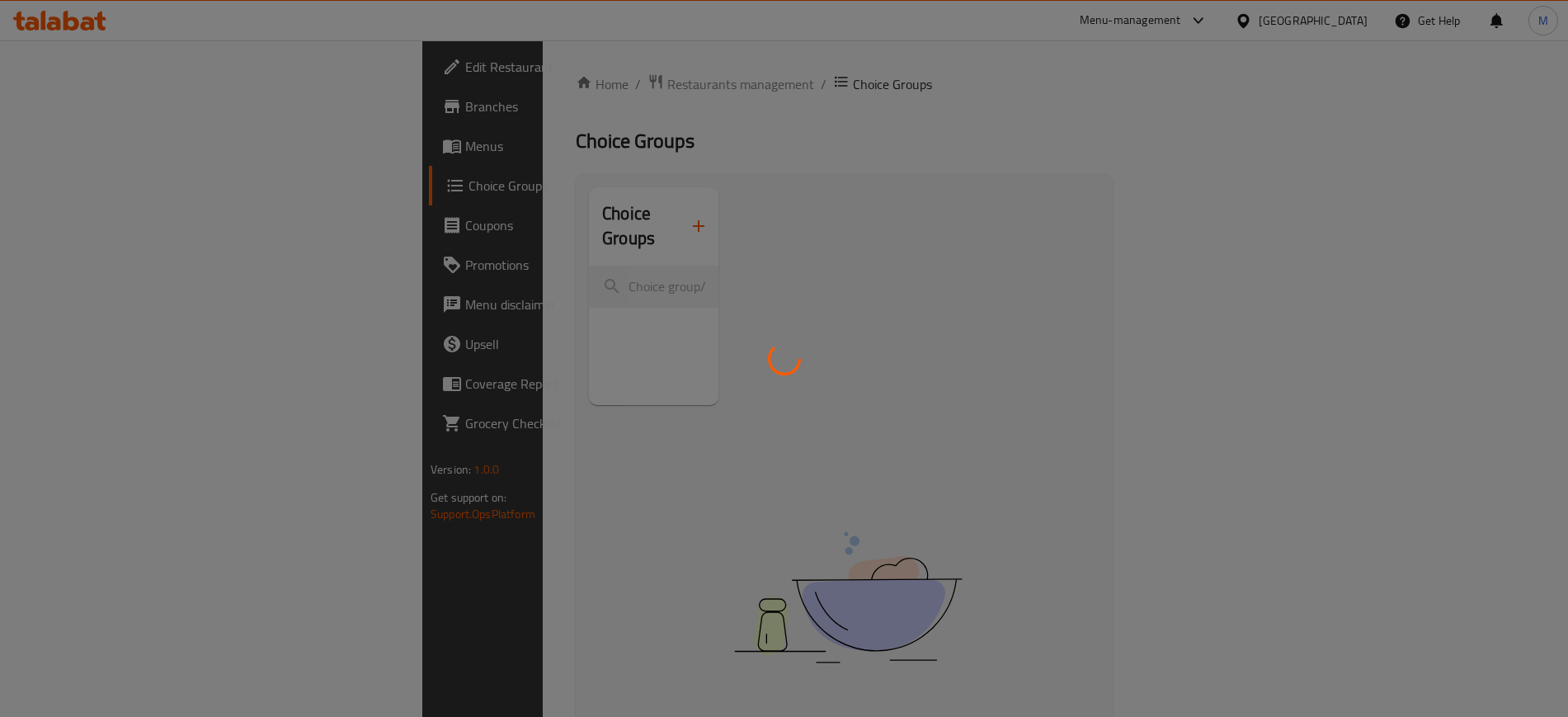
click at [72, 112] on div at bounding box center [784, 358] width 1568 height 717
click at [73, 109] on div at bounding box center [784, 358] width 1568 height 717
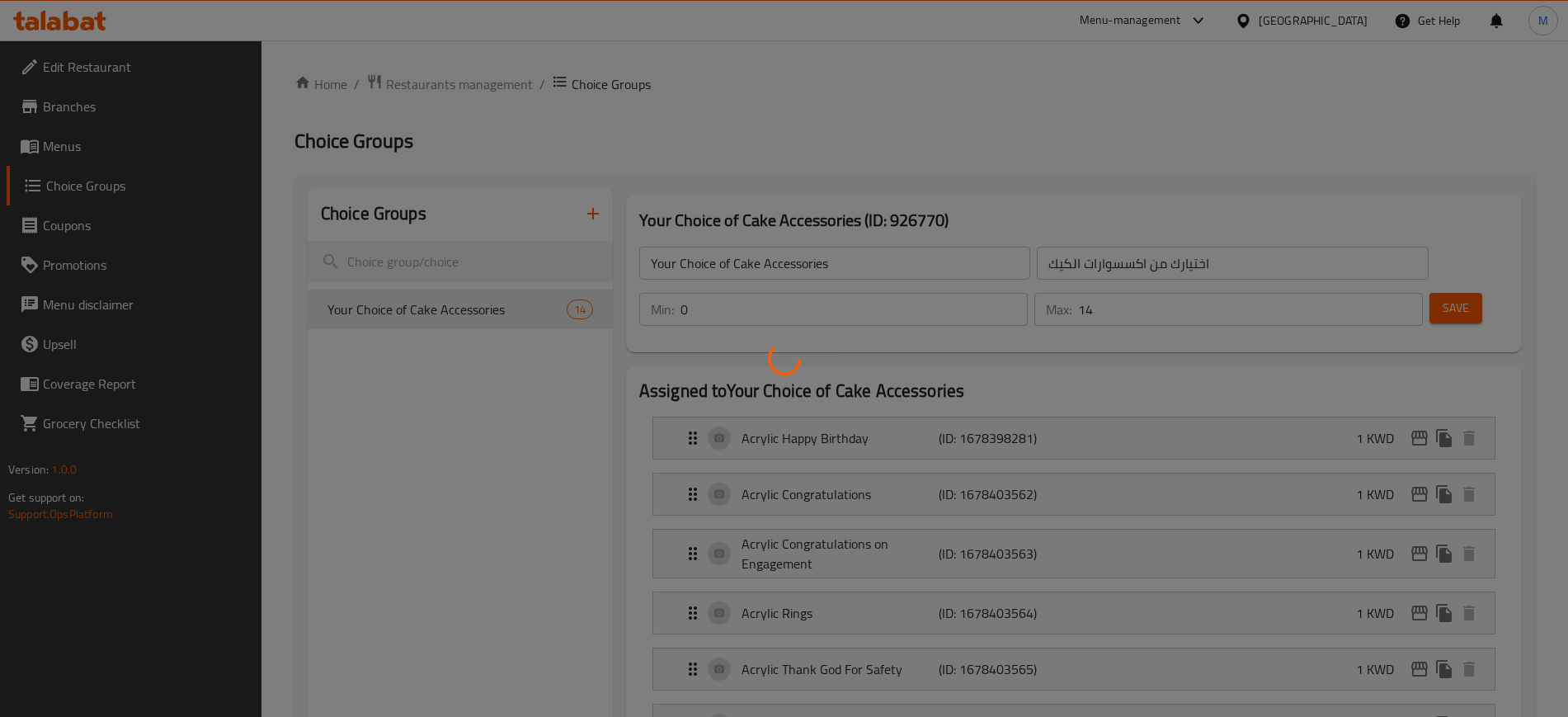
click at [73, 109] on div at bounding box center [784, 358] width 1568 height 717
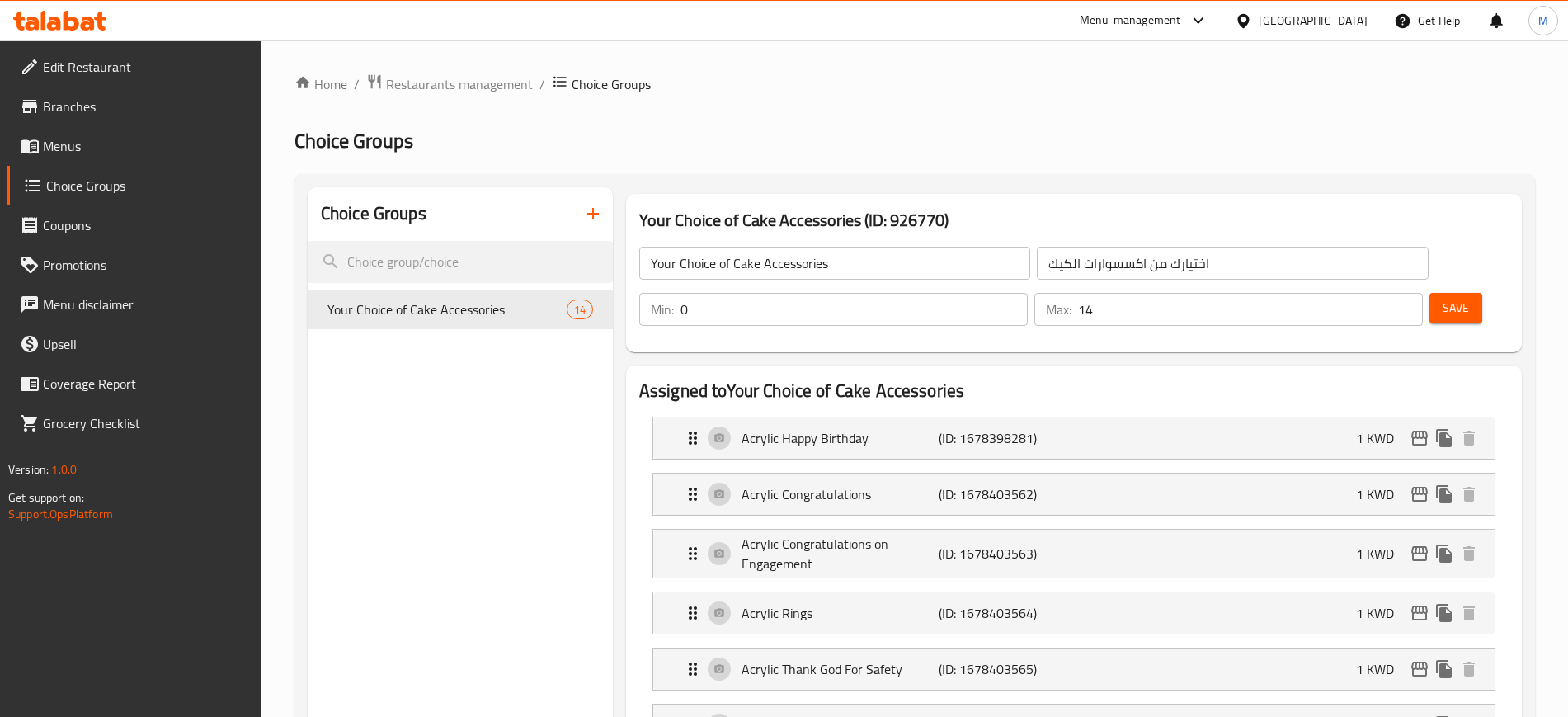
click at [73, 109] on span "Branches" at bounding box center [145, 106] width 205 height 20
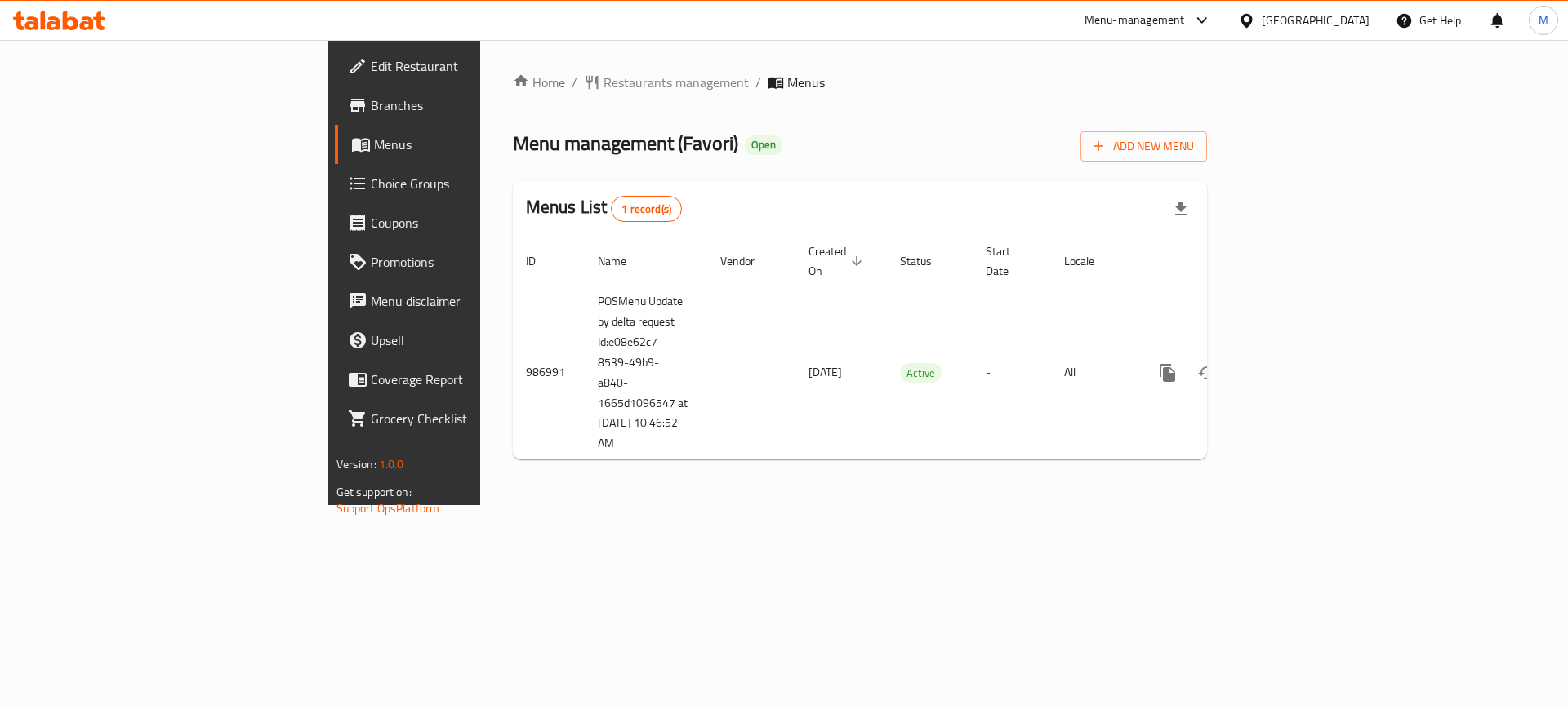
click at [371, 106] on span "Branches" at bounding box center [474, 105] width 206 height 20
